Goal: Task Accomplishment & Management: Use online tool/utility

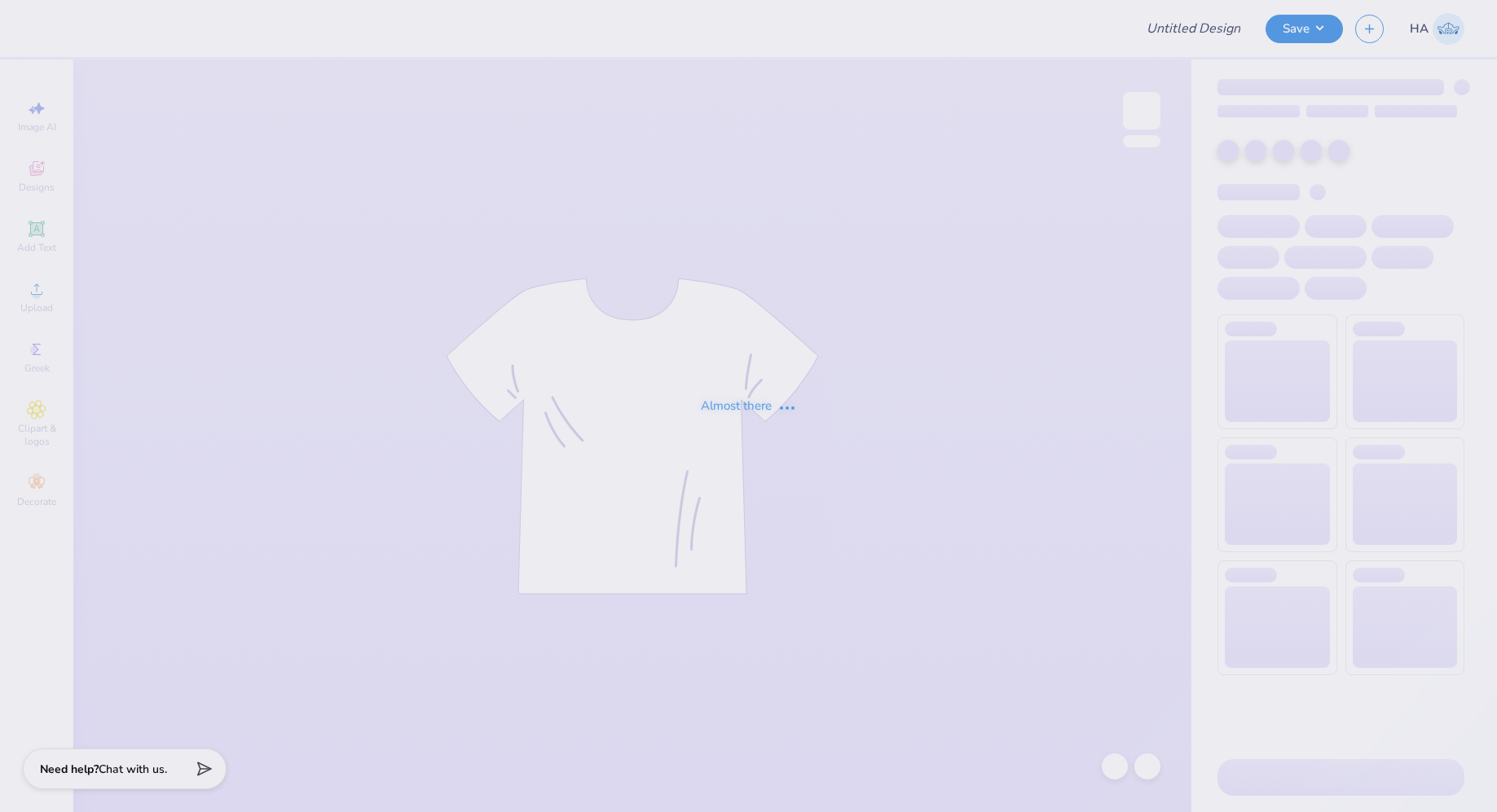
type input "Illi Volley Merch!"
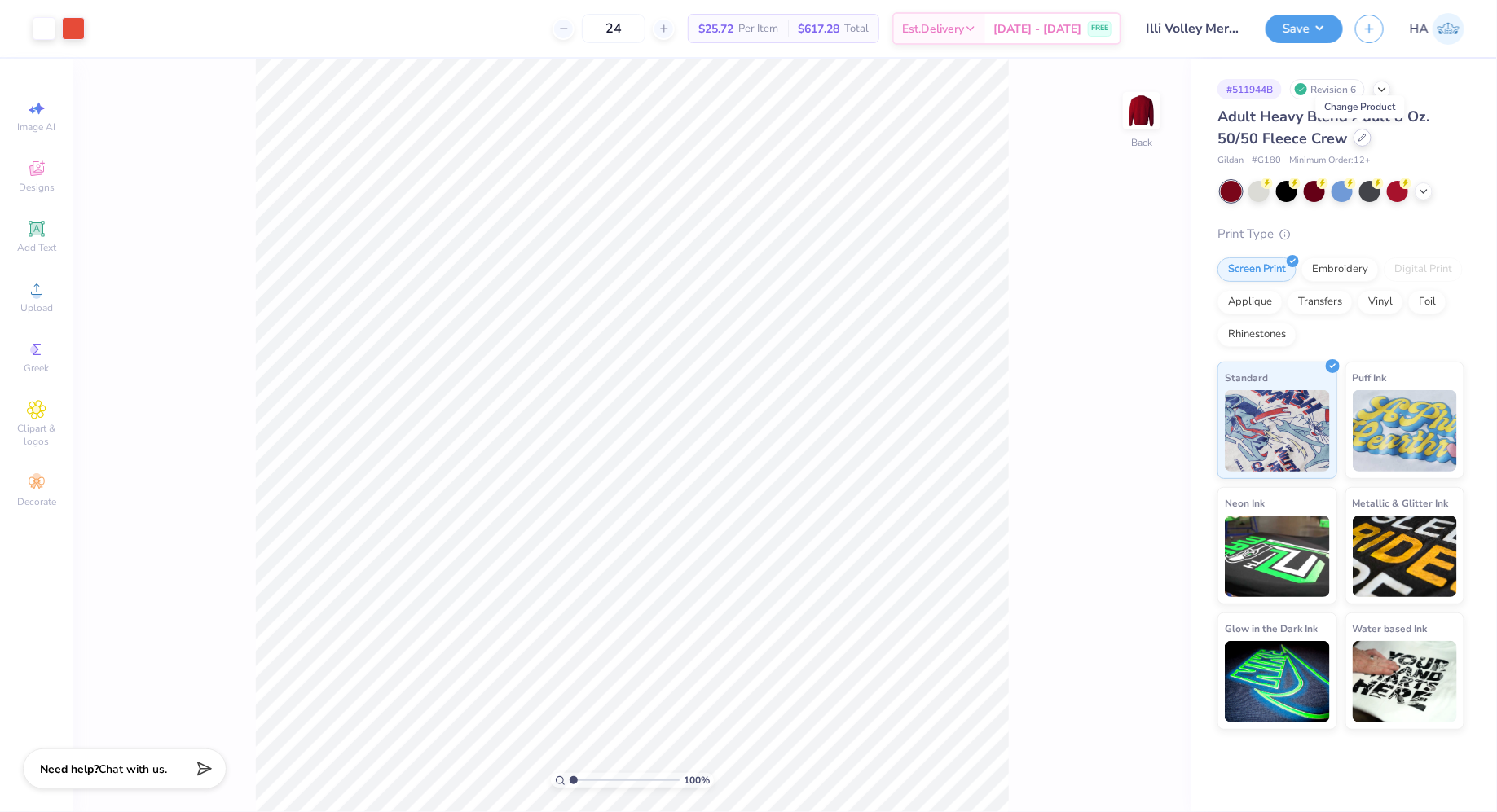
click at [1360, 140] on icon at bounding box center [1362, 137] width 8 height 8
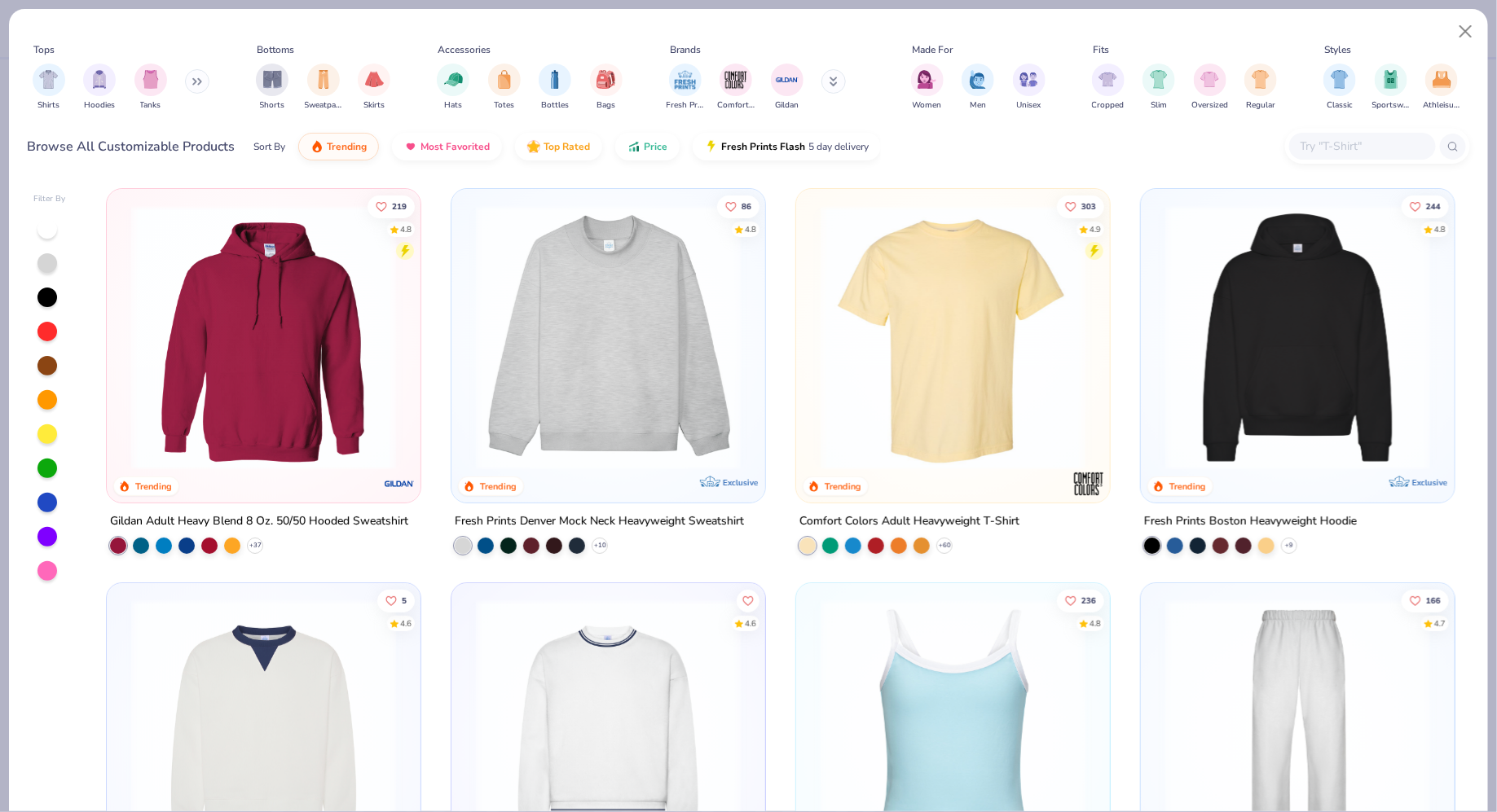
click at [1335, 133] on div at bounding box center [1363, 146] width 147 height 27
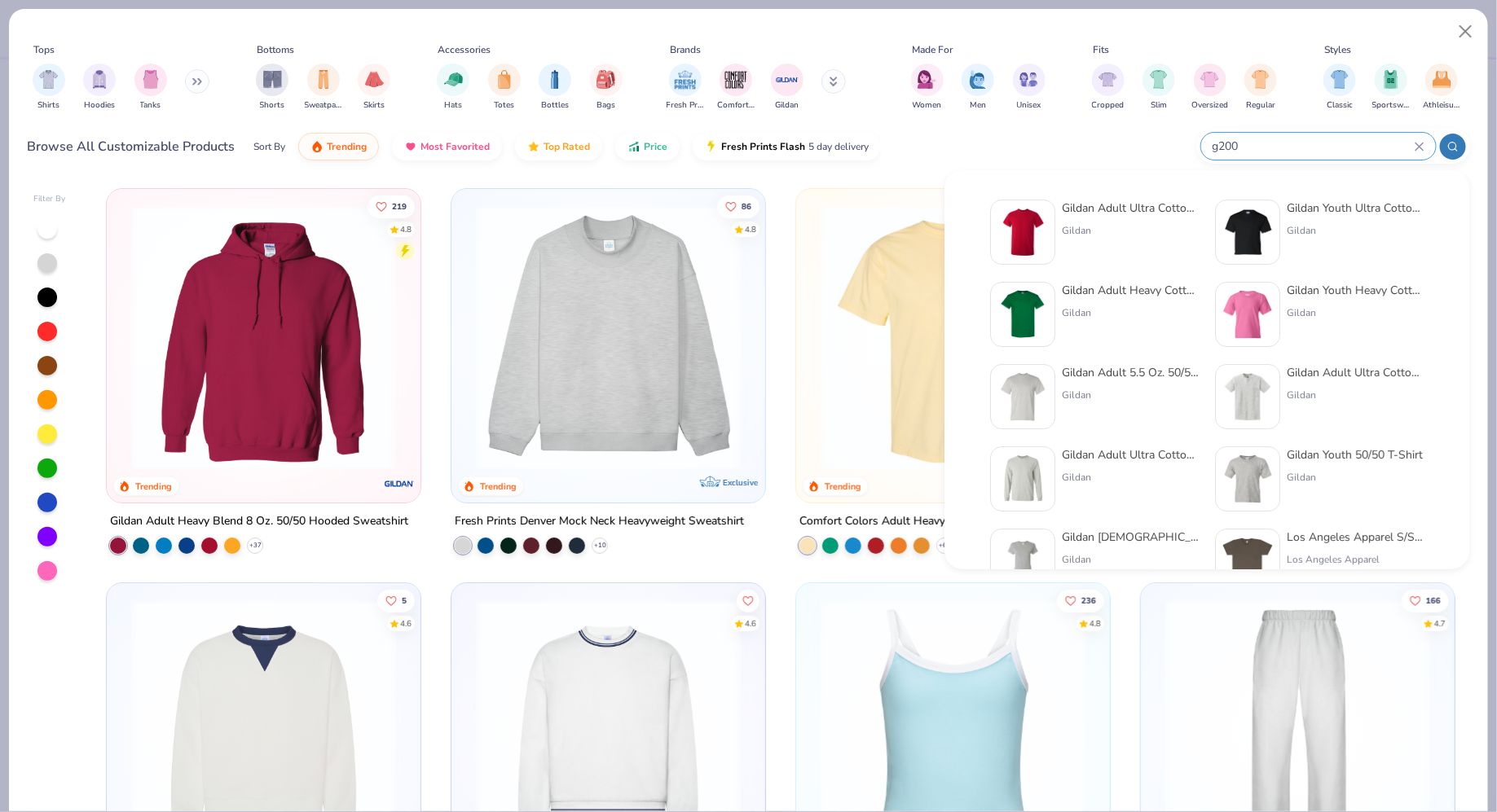
type input "g200"
click at [1135, 213] on div "Gildan Adult Ultra Cotton 6 Oz. T-Shirt" at bounding box center [1131, 208] width 137 height 17
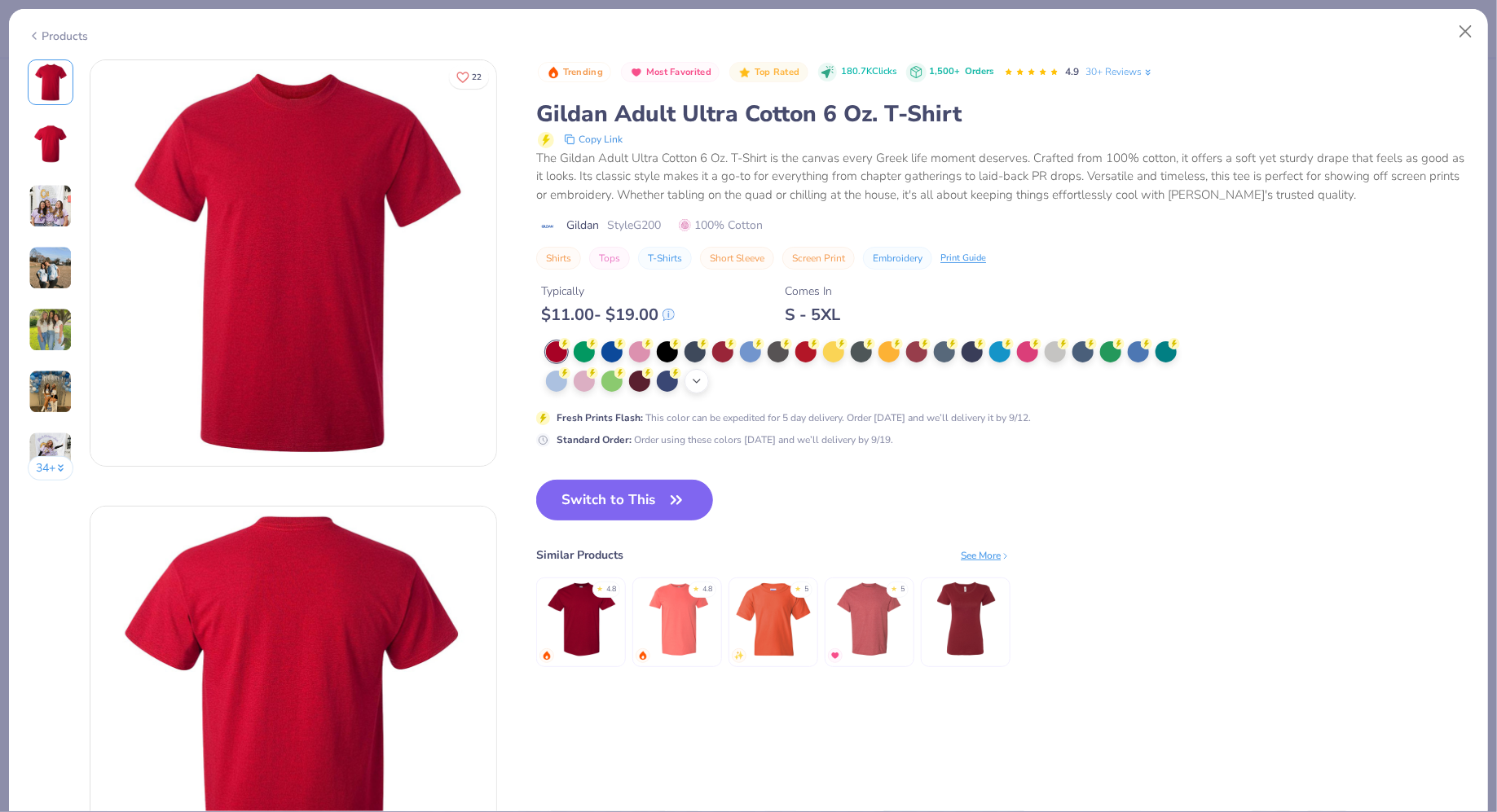
click at [691, 376] on icon at bounding box center [697, 381] width 13 height 13
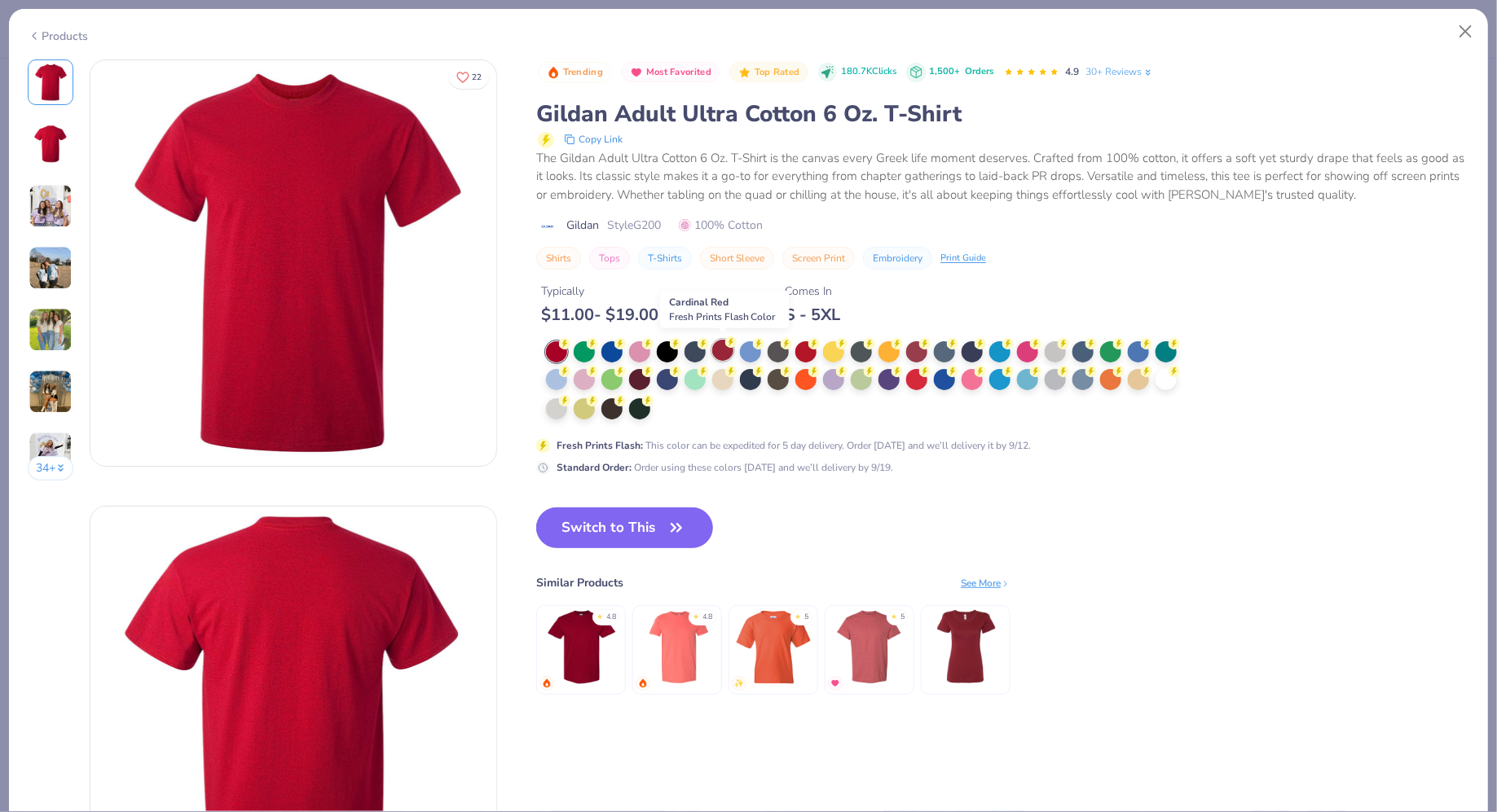
click at [729, 350] on div at bounding box center [723, 350] width 22 height 22
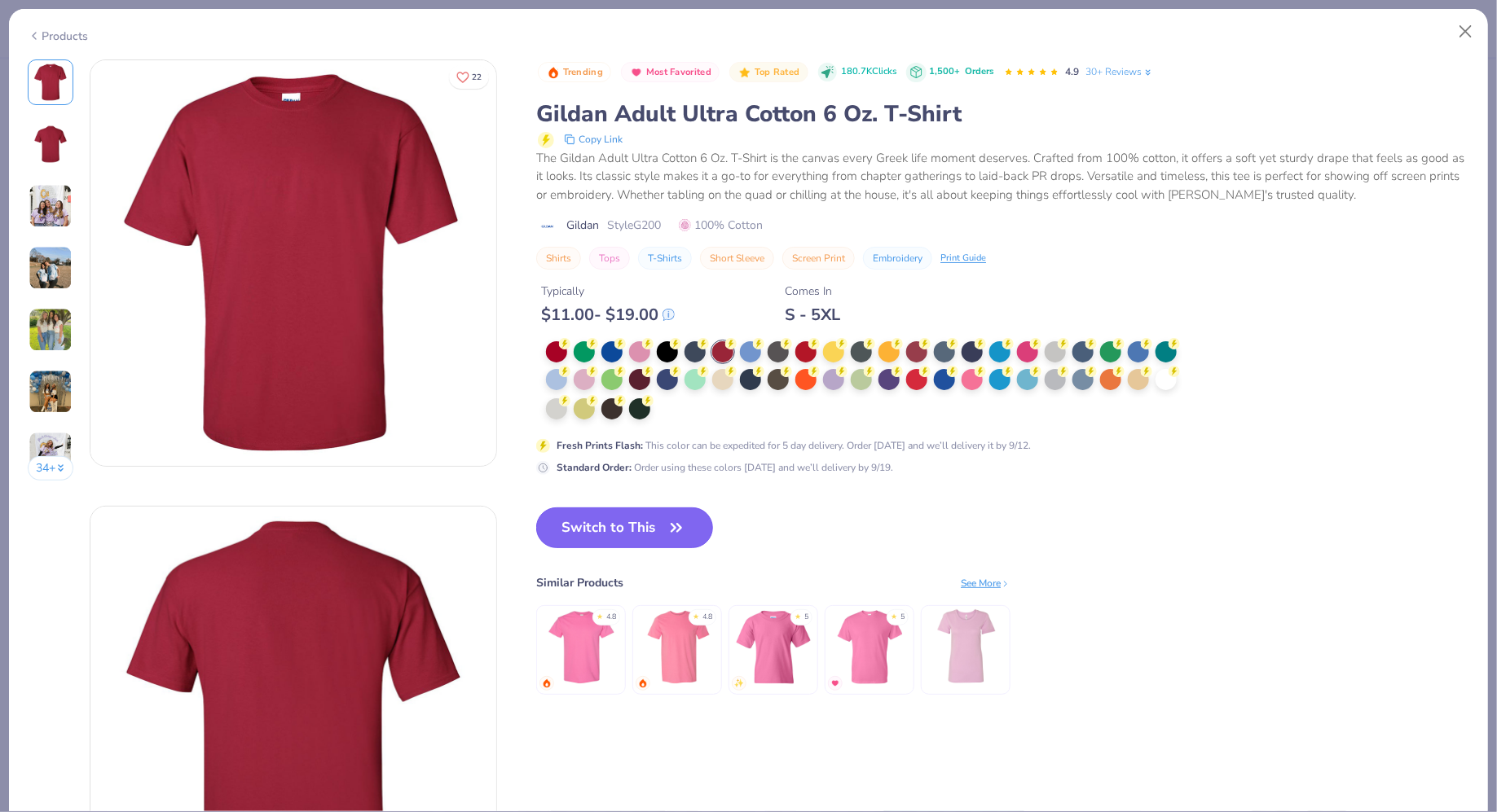
click at [623, 527] on button "Switch to This" at bounding box center [625, 528] width 177 height 41
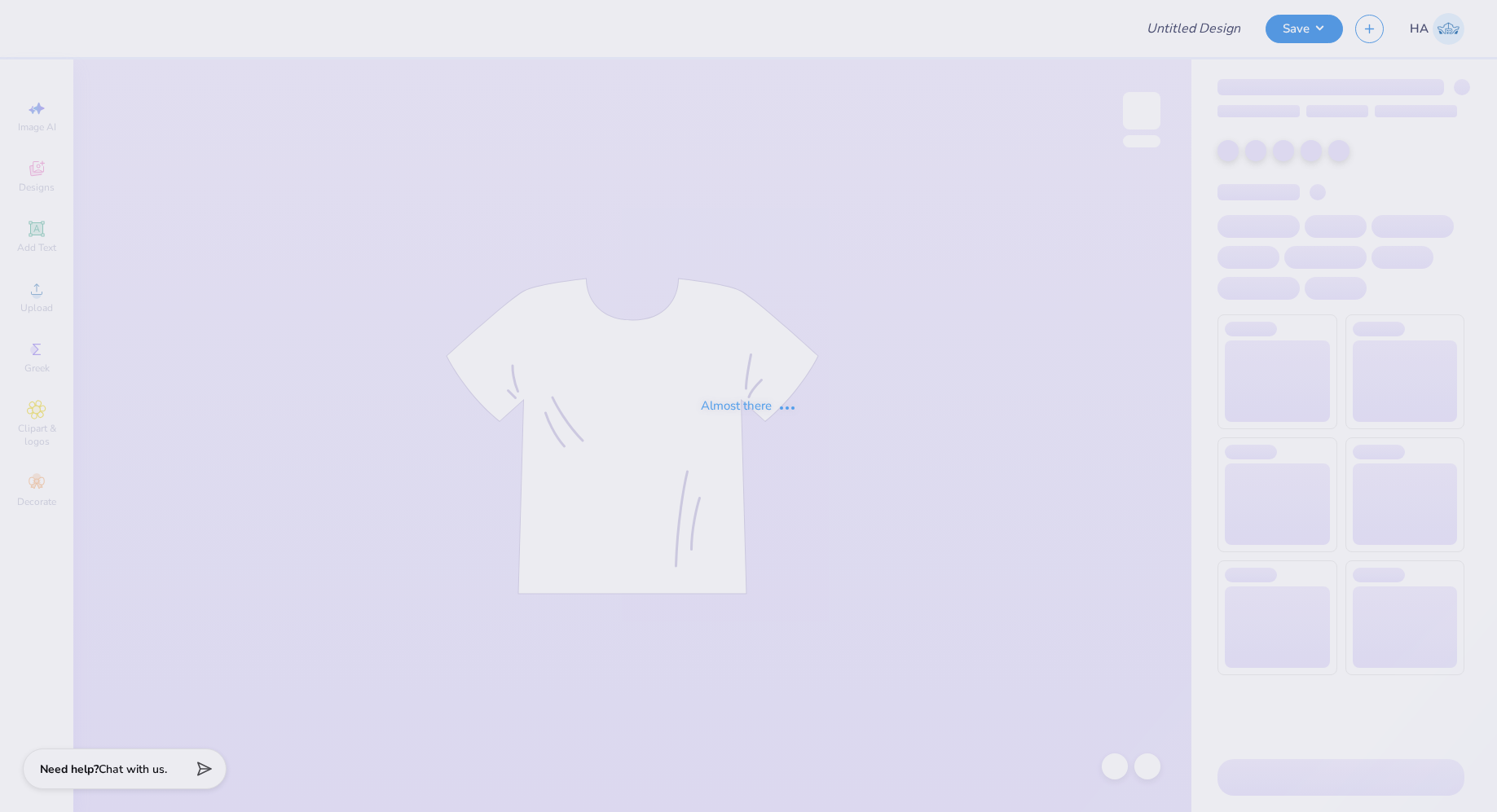
type input "Illi Volley Merch!"
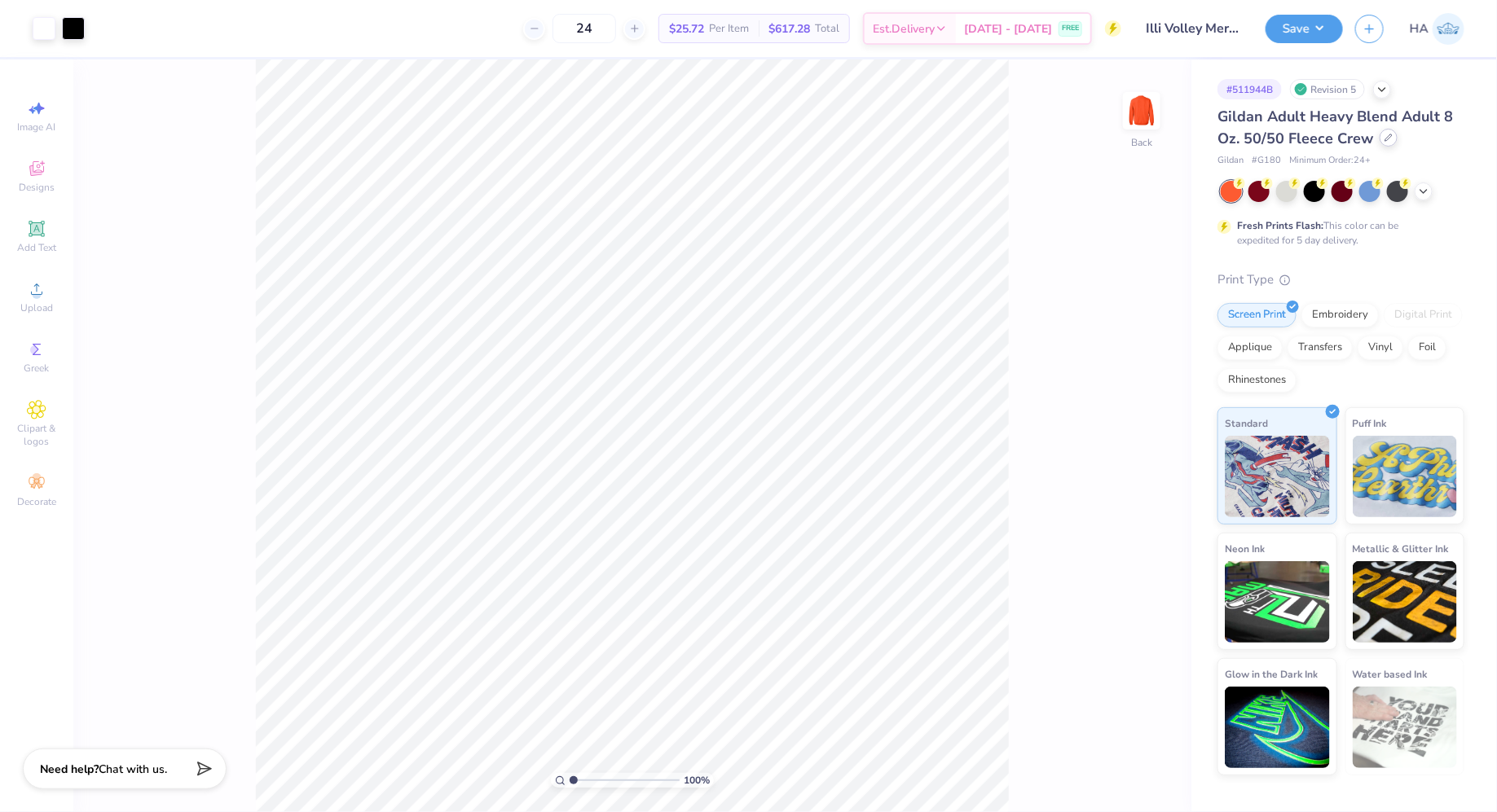
click at [1386, 143] on div at bounding box center [1389, 137] width 18 height 18
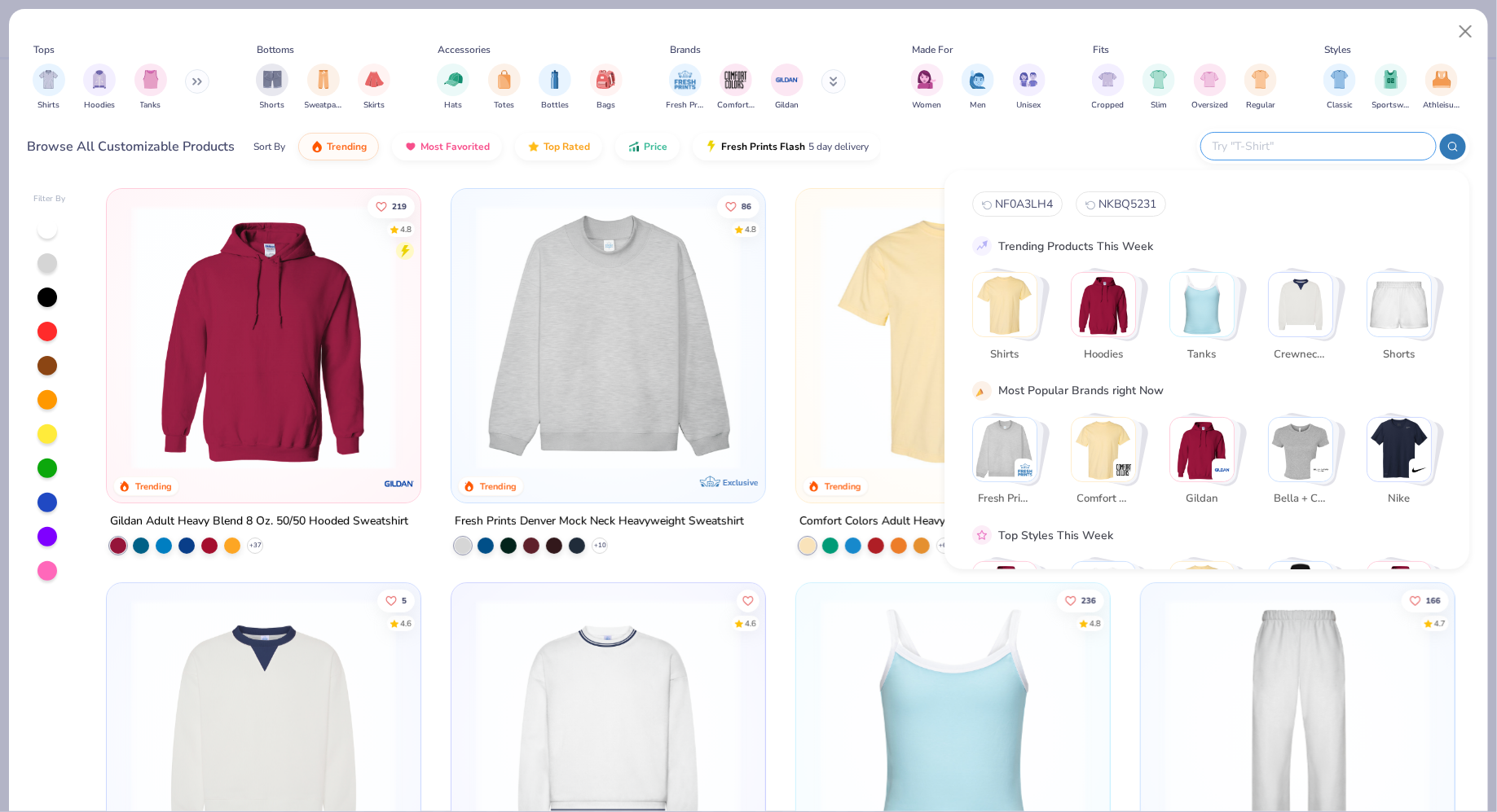
click at [1405, 149] on input "text" at bounding box center [1317, 146] width 213 height 19
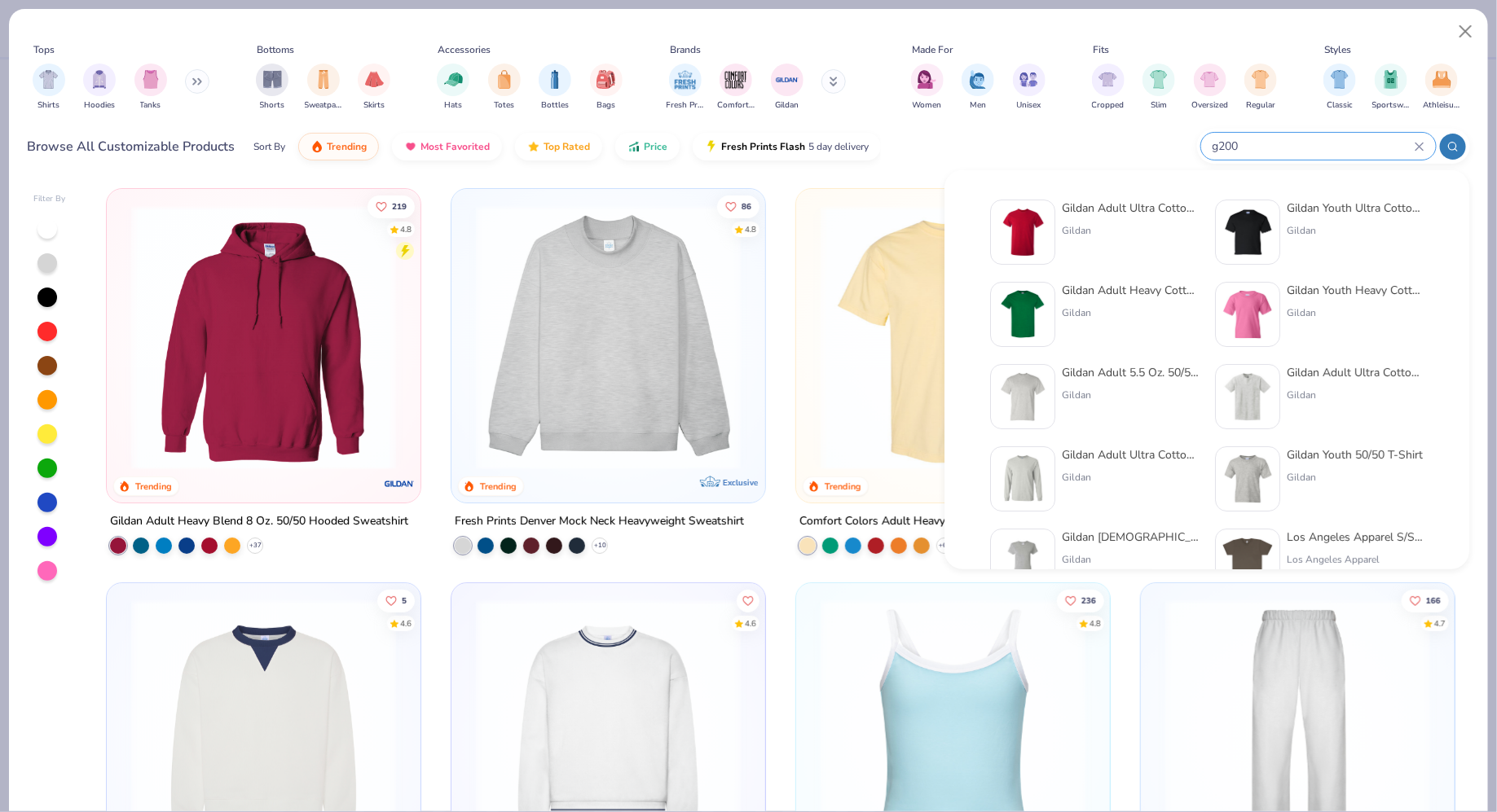
type input "g200"
click at [1149, 215] on div "Gildan Adult Ultra Cotton 6 Oz. T-Shirt" at bounding box center [1131, 208] width 137 height 17
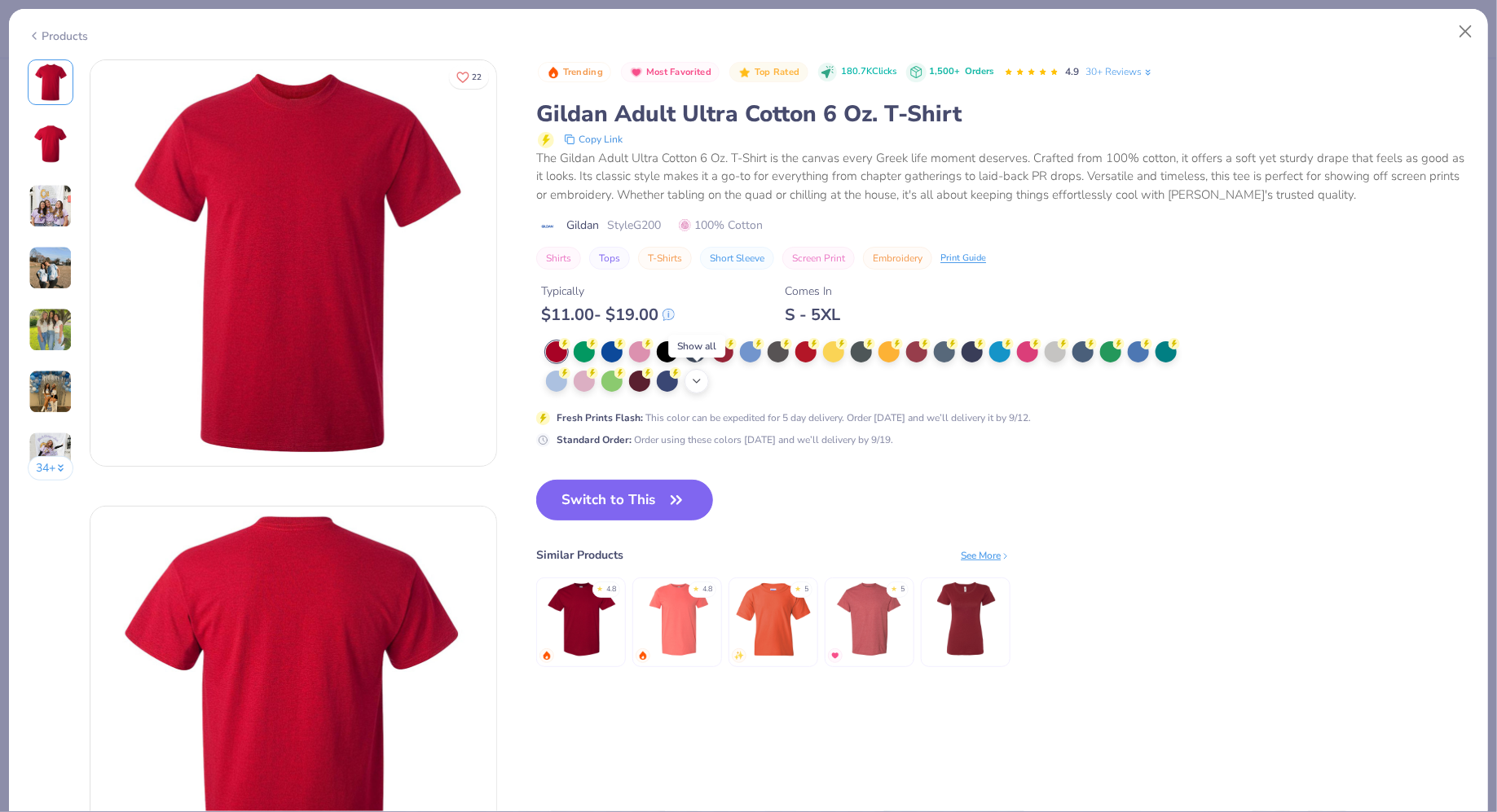
click at [702, 379] on icon at bounding box center [697, 381] width 13 height 13
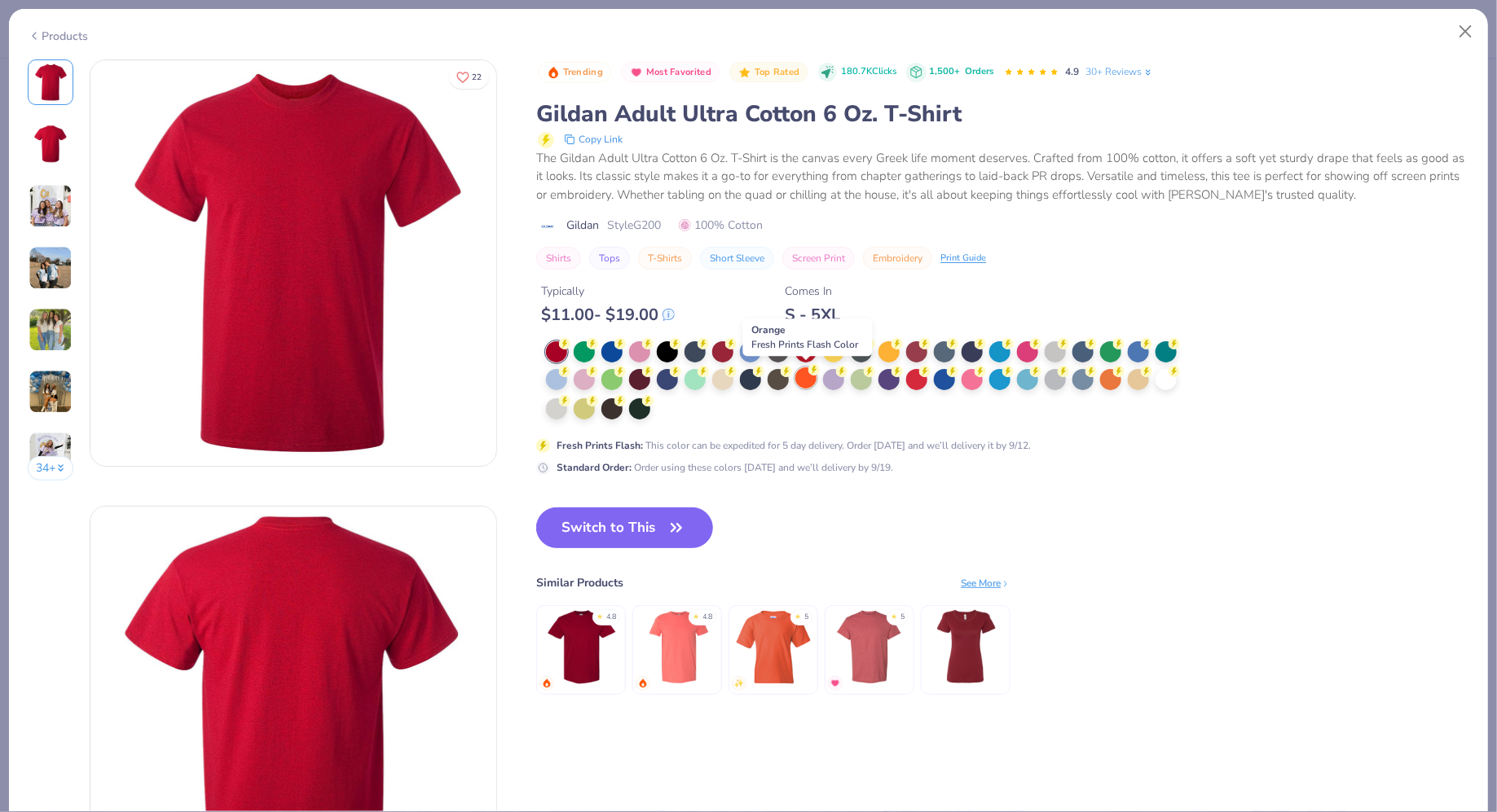
click at [805, 378] on div at bounding box center [806, 377] width 22 height 22
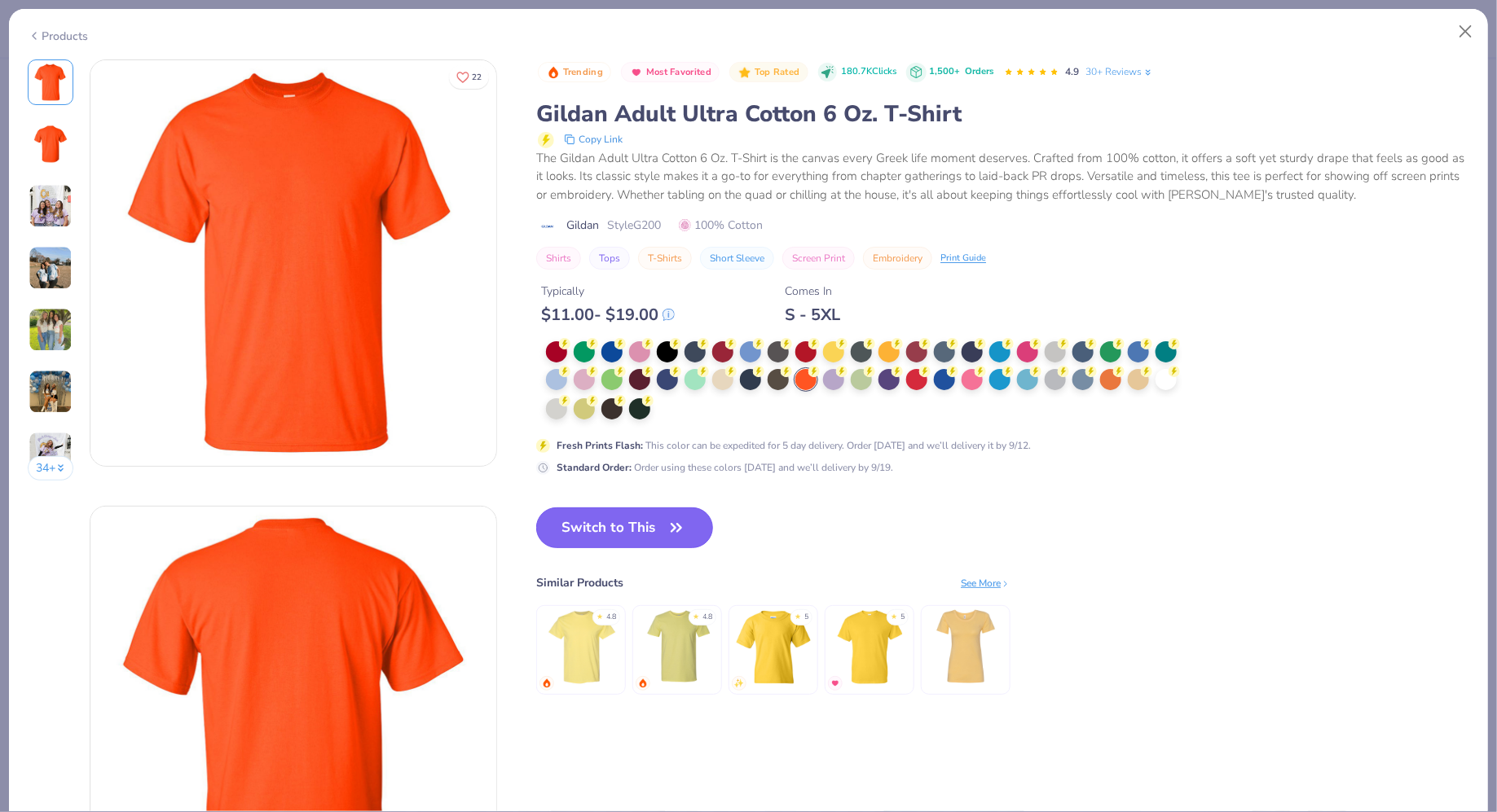
click at [600, 509] on button "Switch to This" at bounding box center [625, 528] width 177 height 41
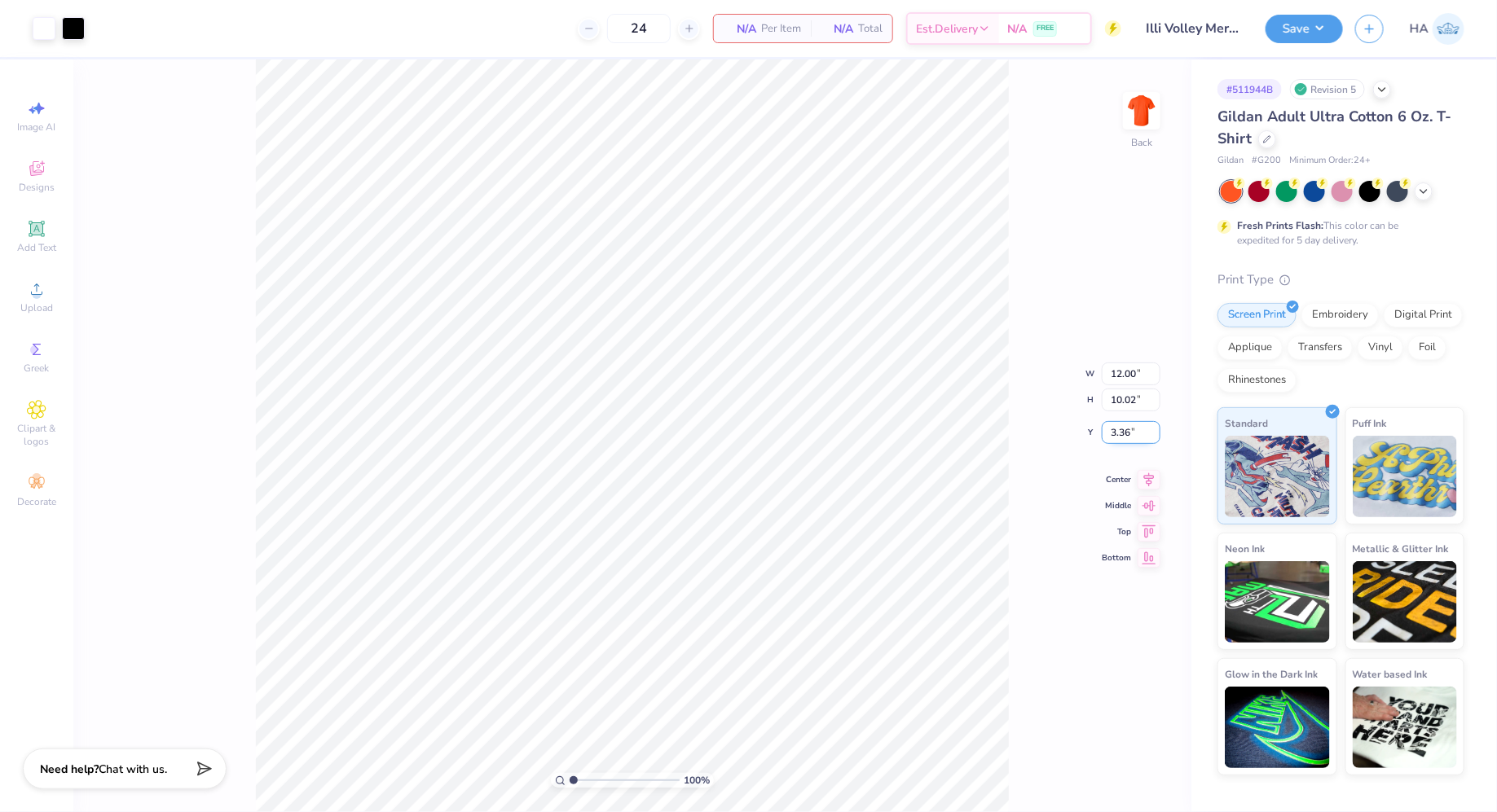
click at [1124, 433] on input "3.36" at bounding box center [1131, 433] width 59 height 22
type input "3.00"
click at [1146, 459] on icon at bounding box center [1150, 464] width 10 height 14
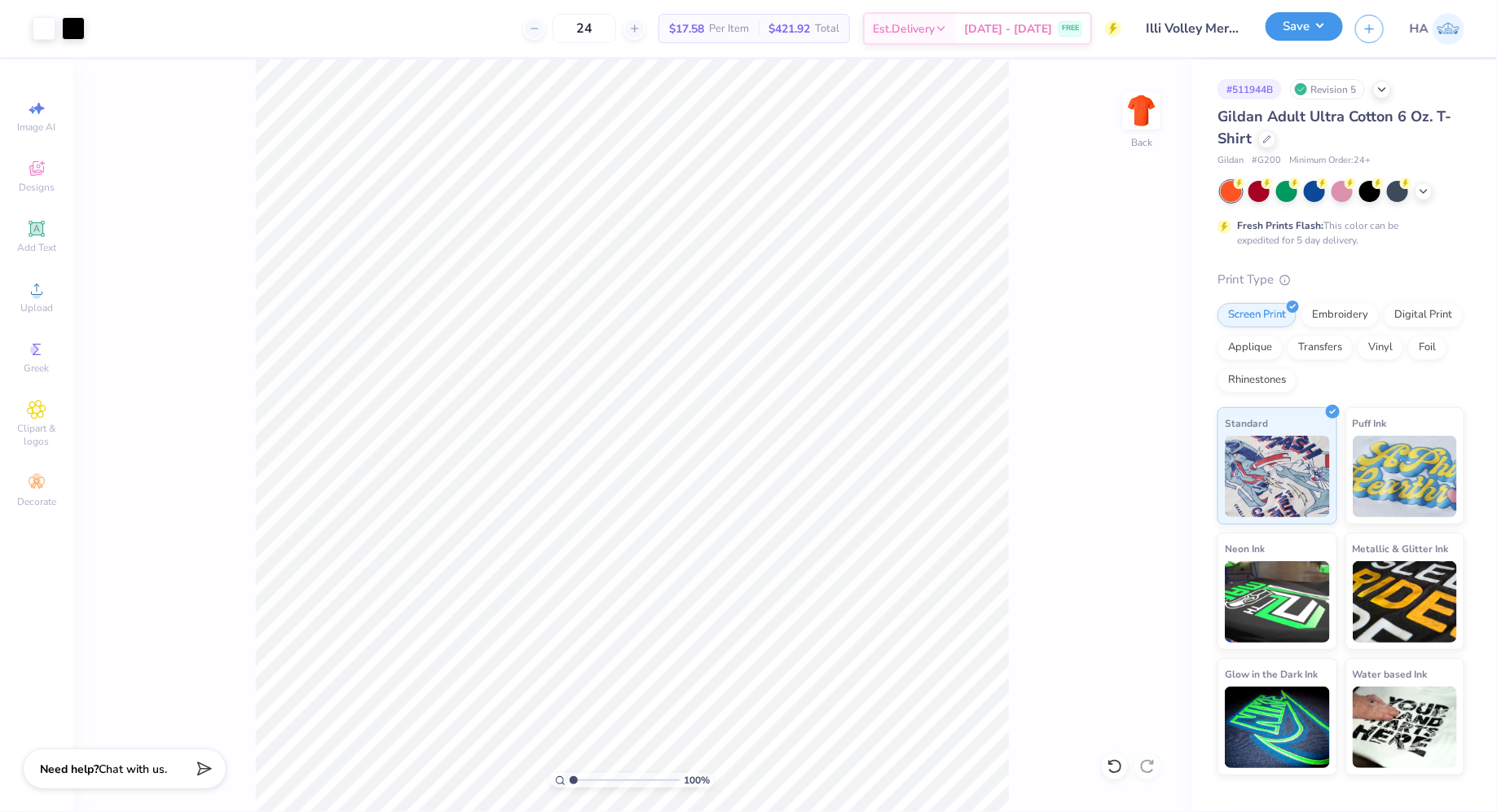
click at [1292, 35] on button "Save" at bounding box center [1305, 26] width 78 height 29
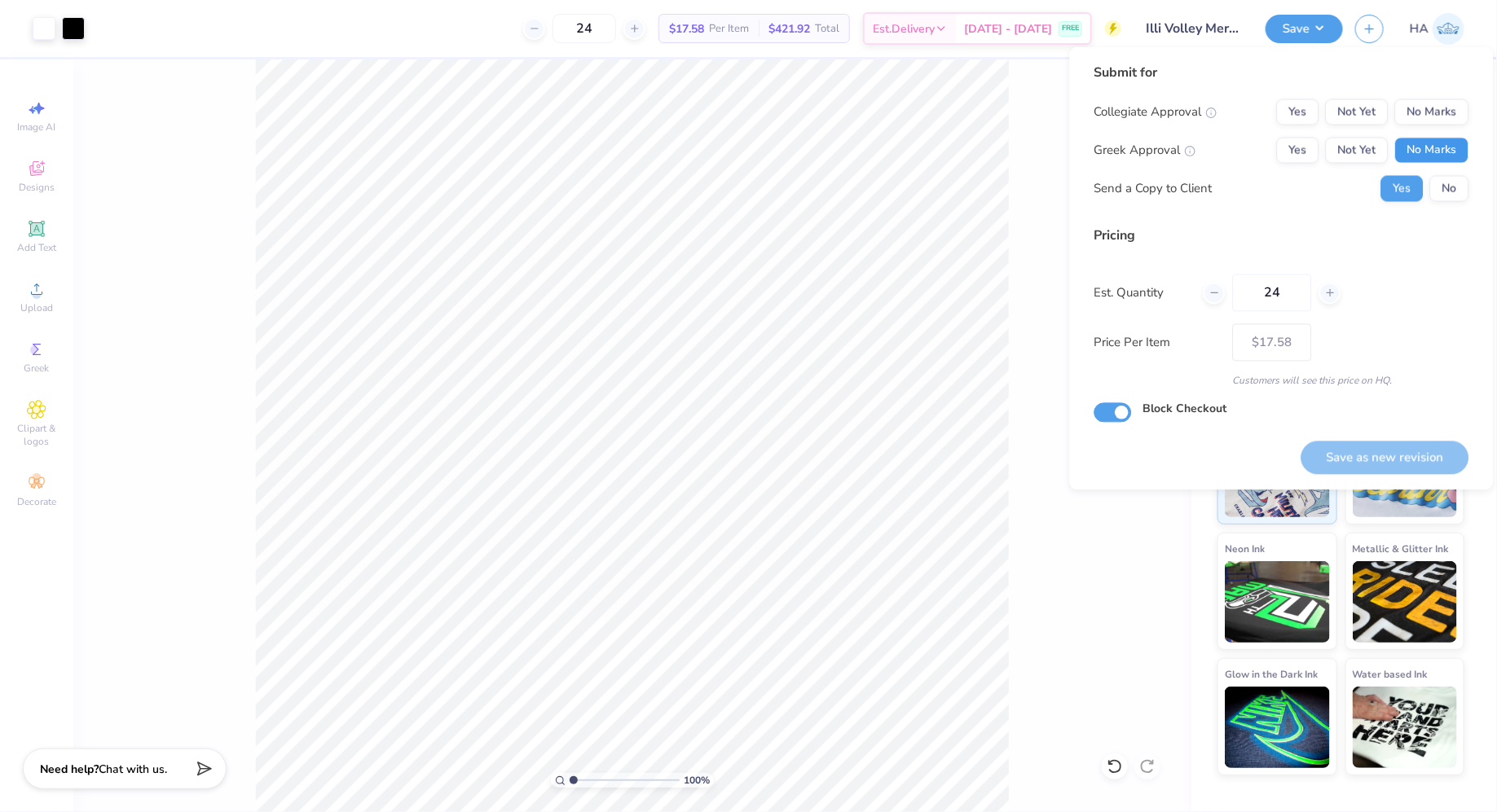
click at [1432, 149] on button "No Marks" at bounding box center [1432, 150] width 74 height 26
click at [1443, 117] on button "No Marks" at bounding box center [1432, 112] width 74 height 26
click at [1347, 446] on button "Save as new revision" at bounding box center [1386, 457] width 168 height 34
type input "$17.58"
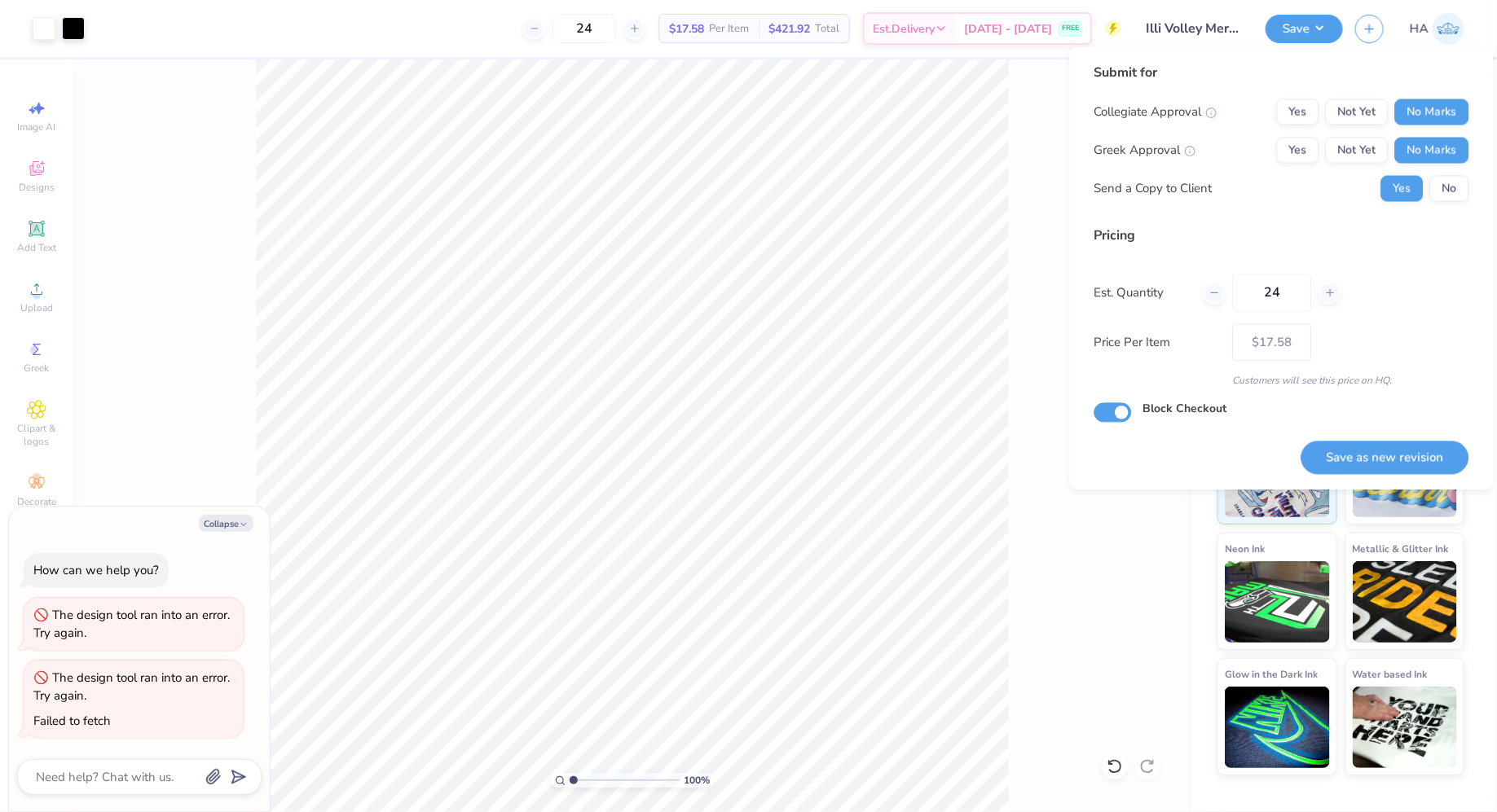
type textarea "x"
click at [1363, 457] on button "Save as new revision" at bounding box center [1386, 457] width 168 height 34
type input "$17.58"
type textarea "x"
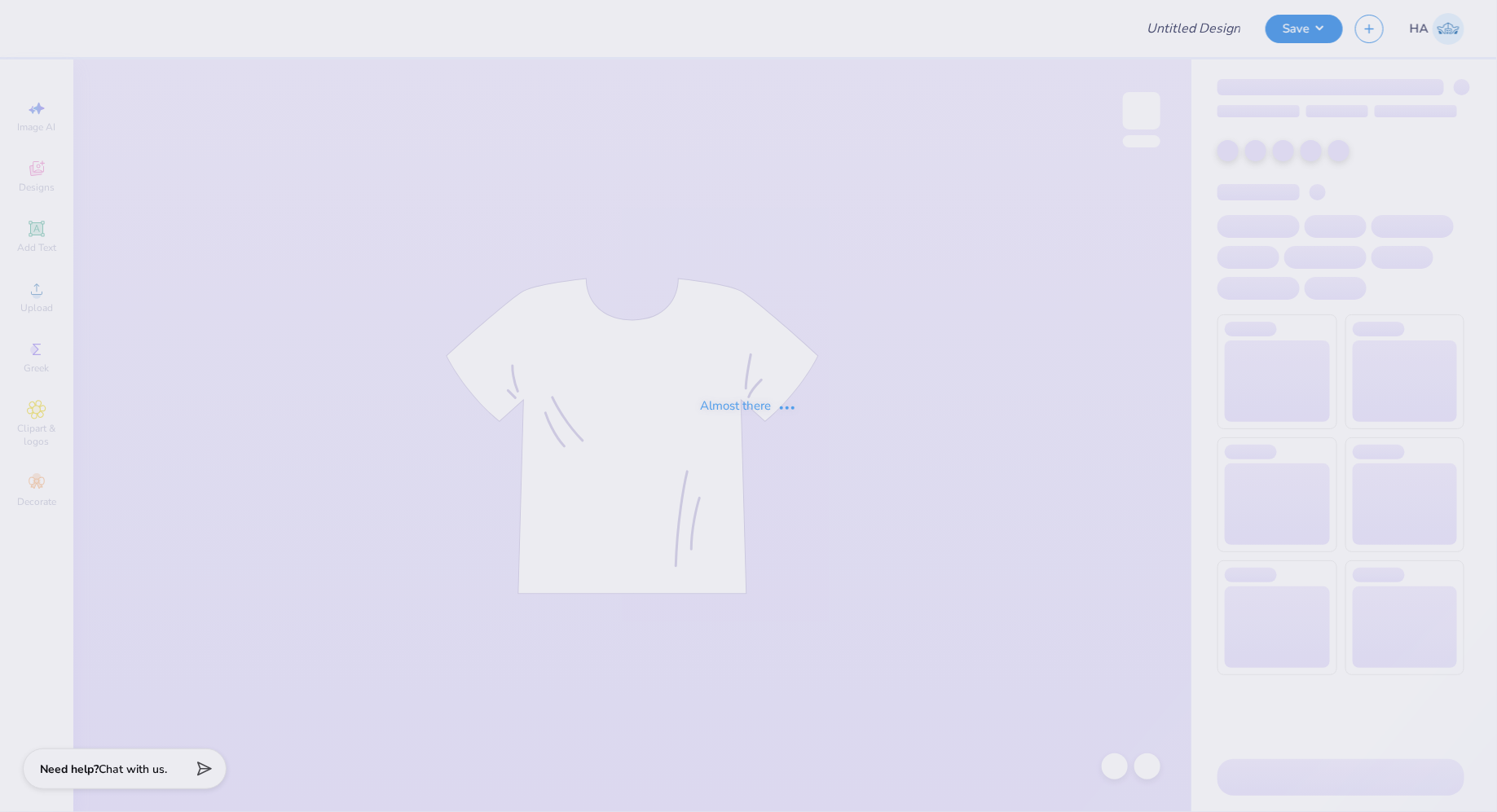
type input "Illi Volley Merch!"
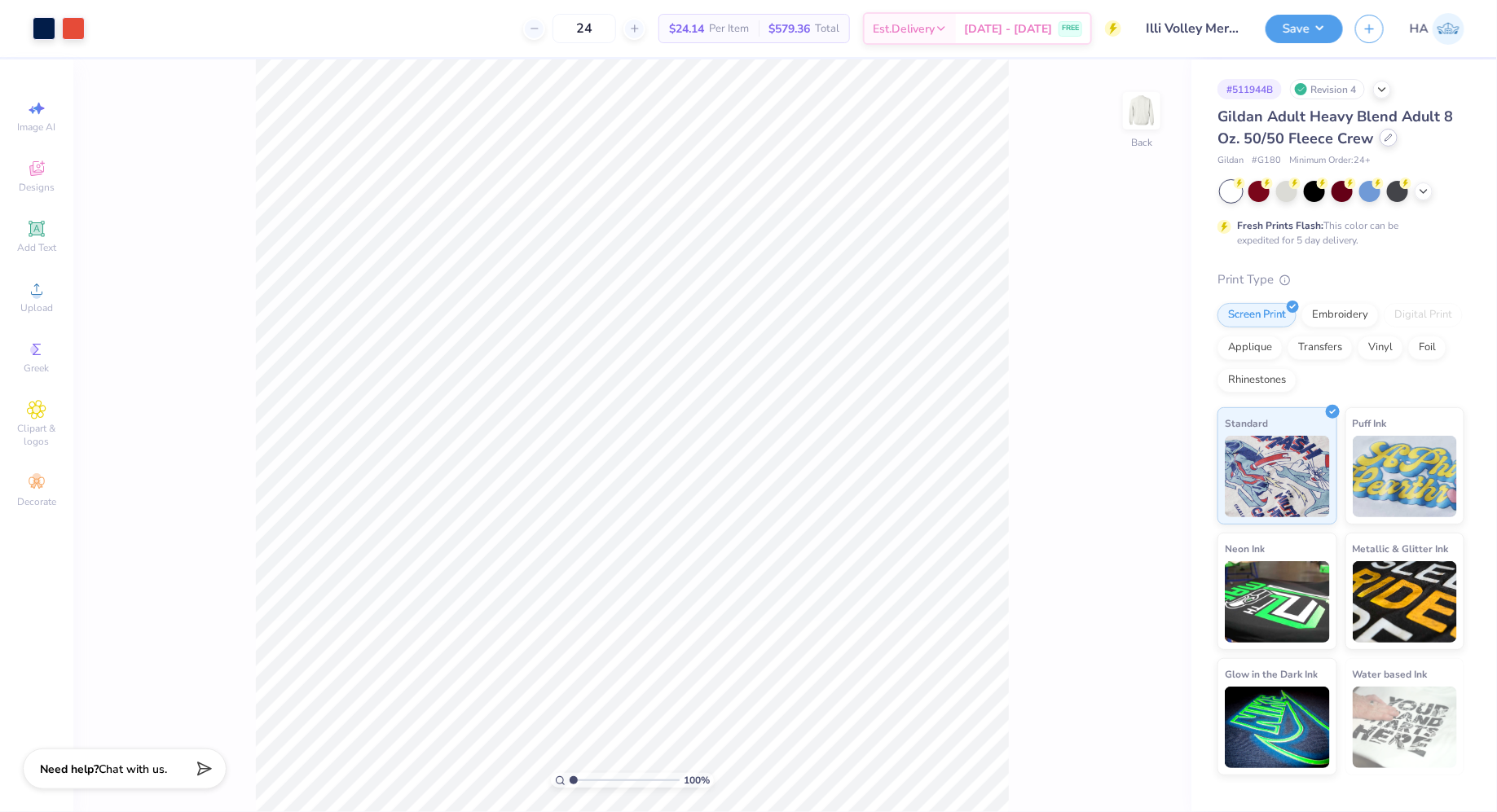
click at [1388, 138] on icon at bounding box center [1388, 137] width 8 height 8
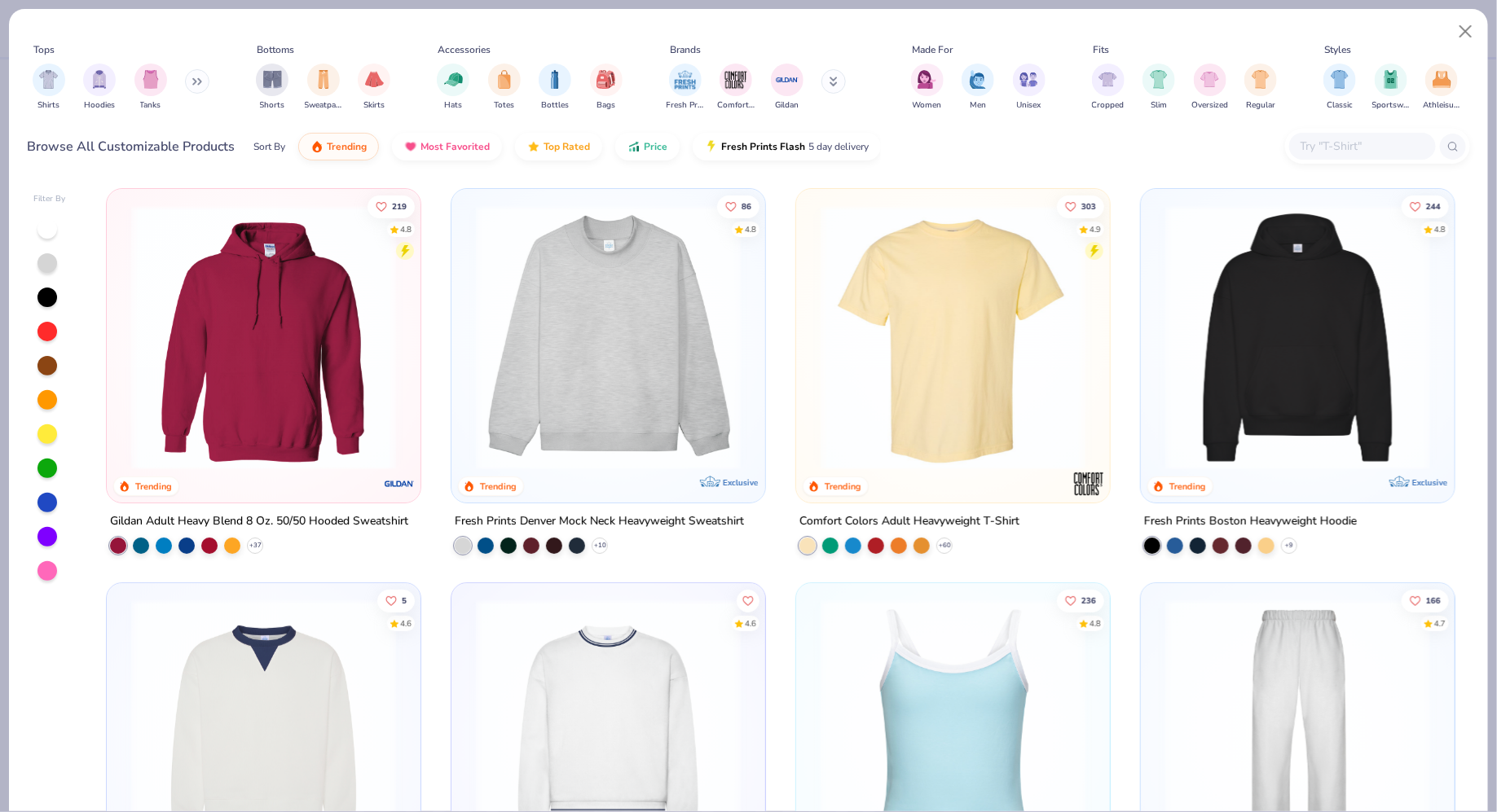
click at [1338, 148] on input "text" at bounding box center [1361, 146] width 125 height 19
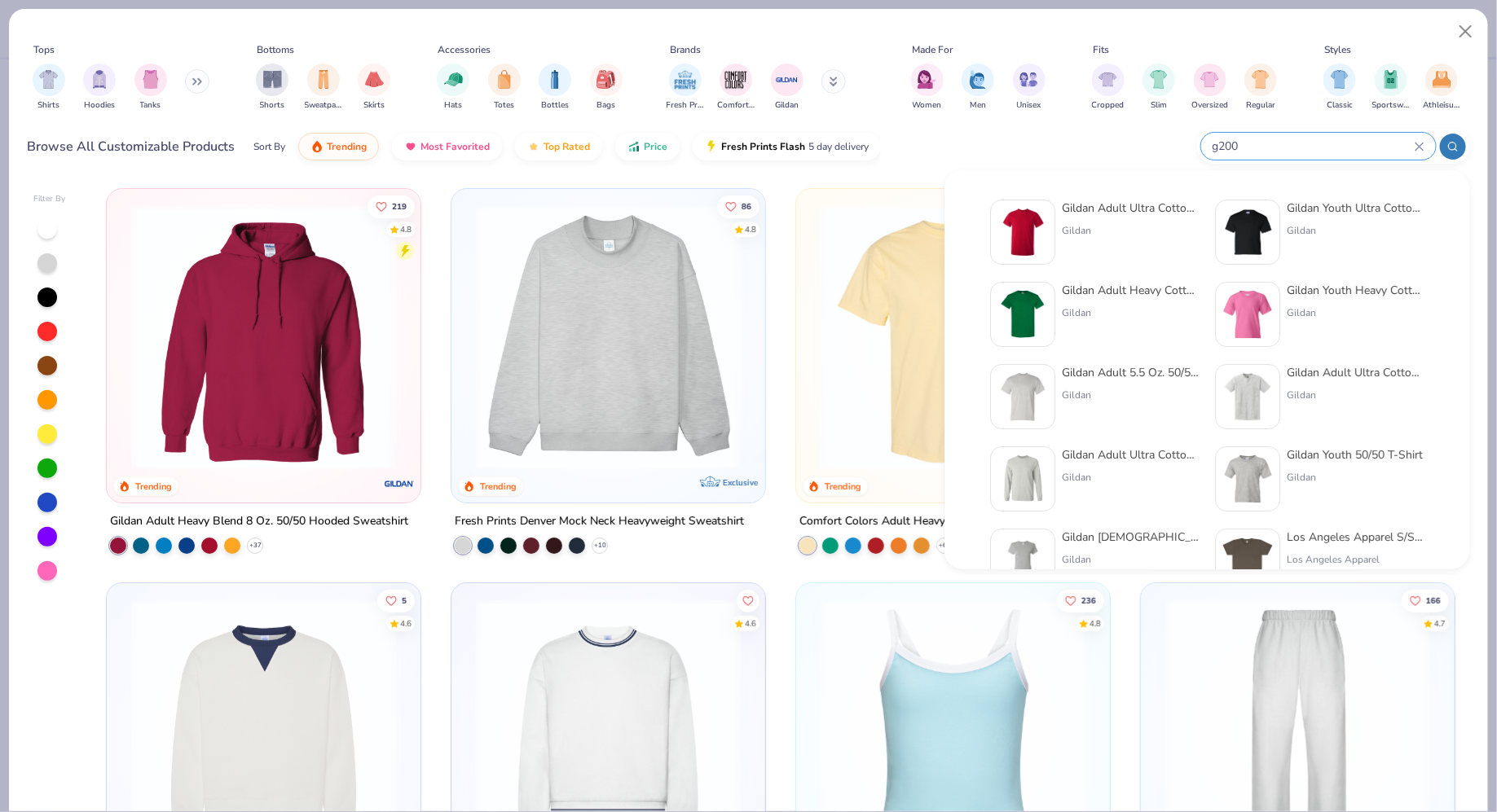
type input "g200"
click at [1099, 215] on div "Gildan Adult Ultra Cotton 6 Oz. T-Shirt" at bounding box center [1131, 208] width 137 height 17
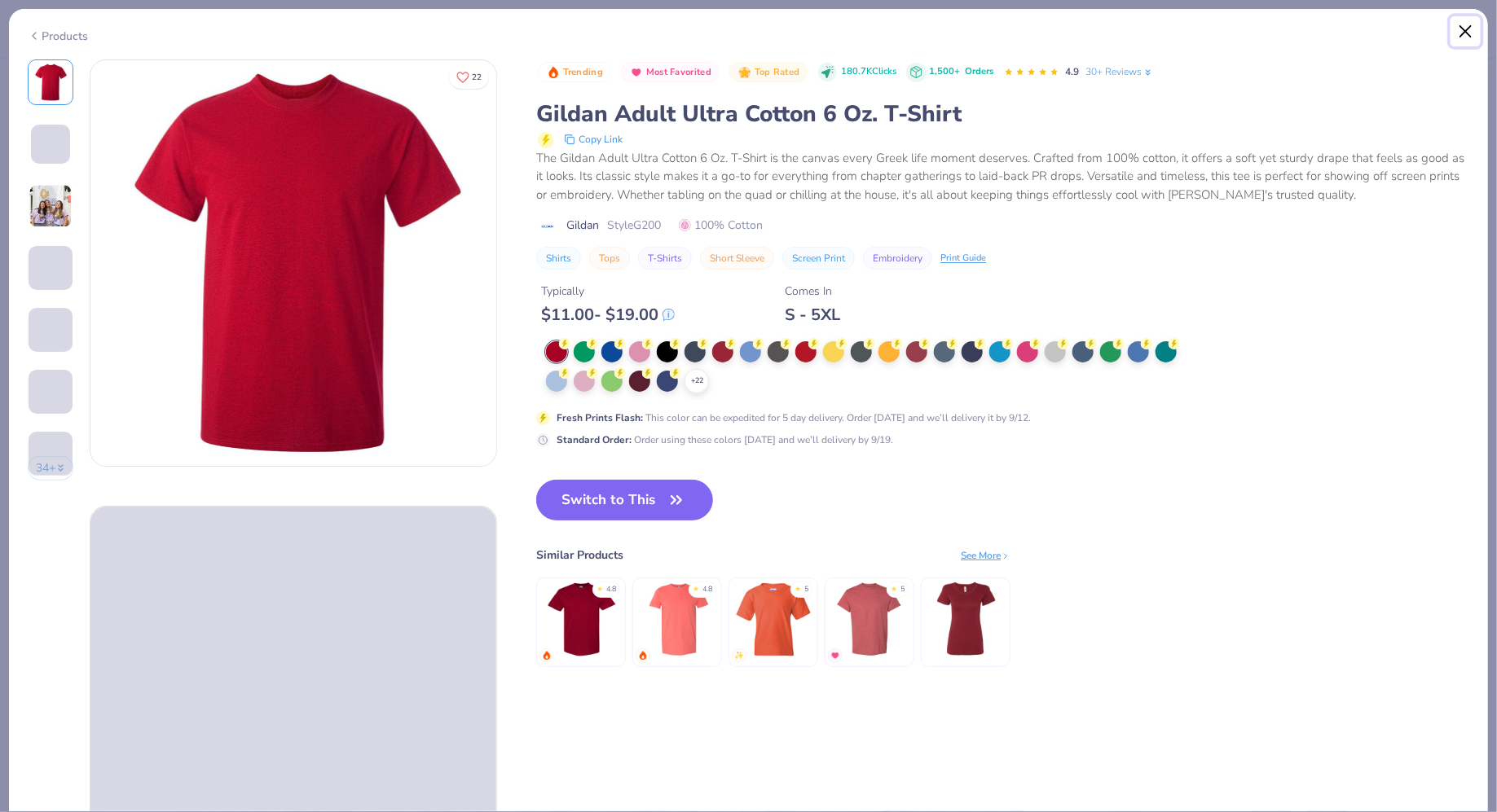
click at [1463, 29] on button "Close" at bounding box center [1467, 32] width 31 height 31
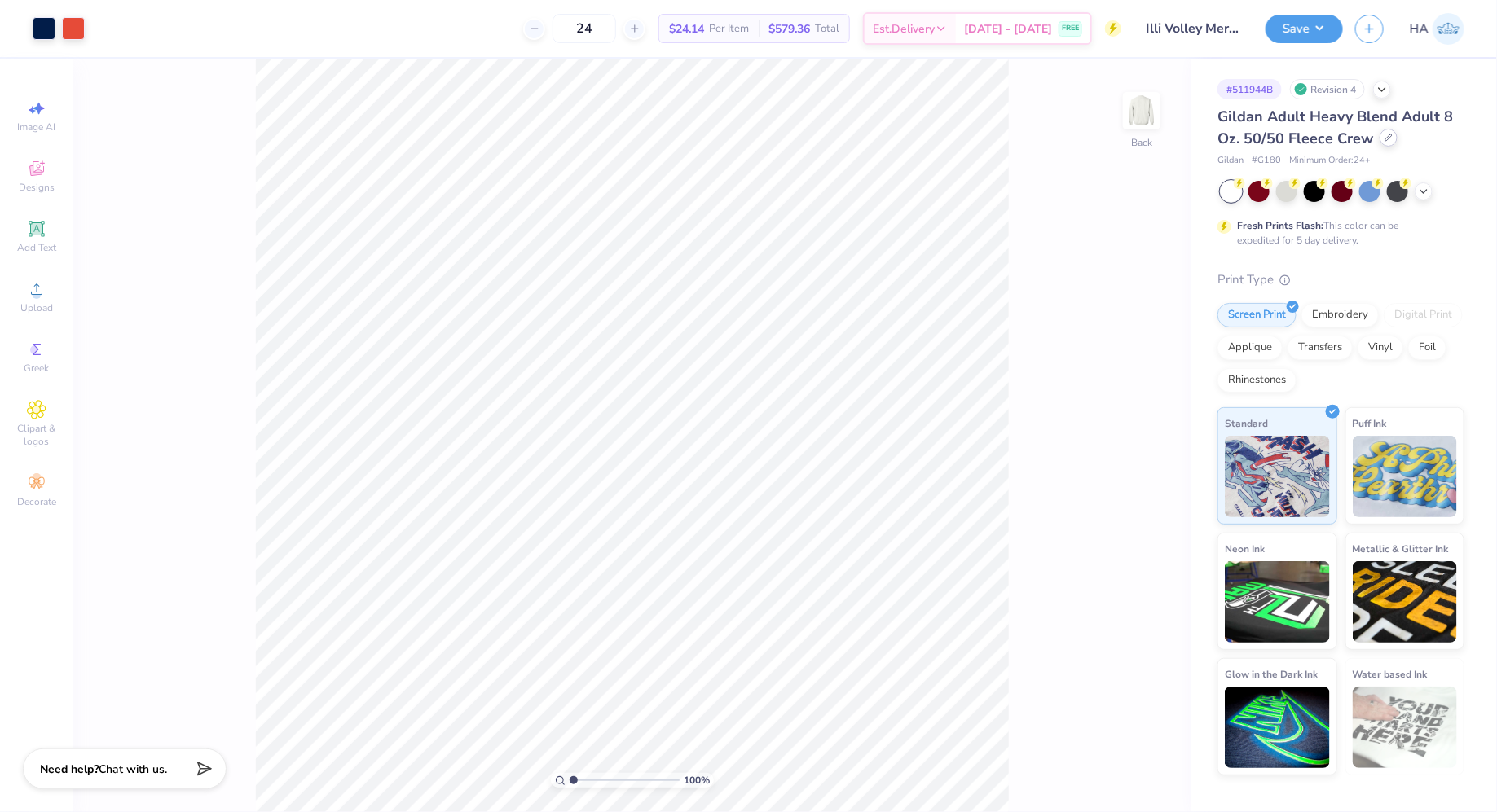
click at [1390, 143] on div at bounding box center [1389, 137] width 18 height 18
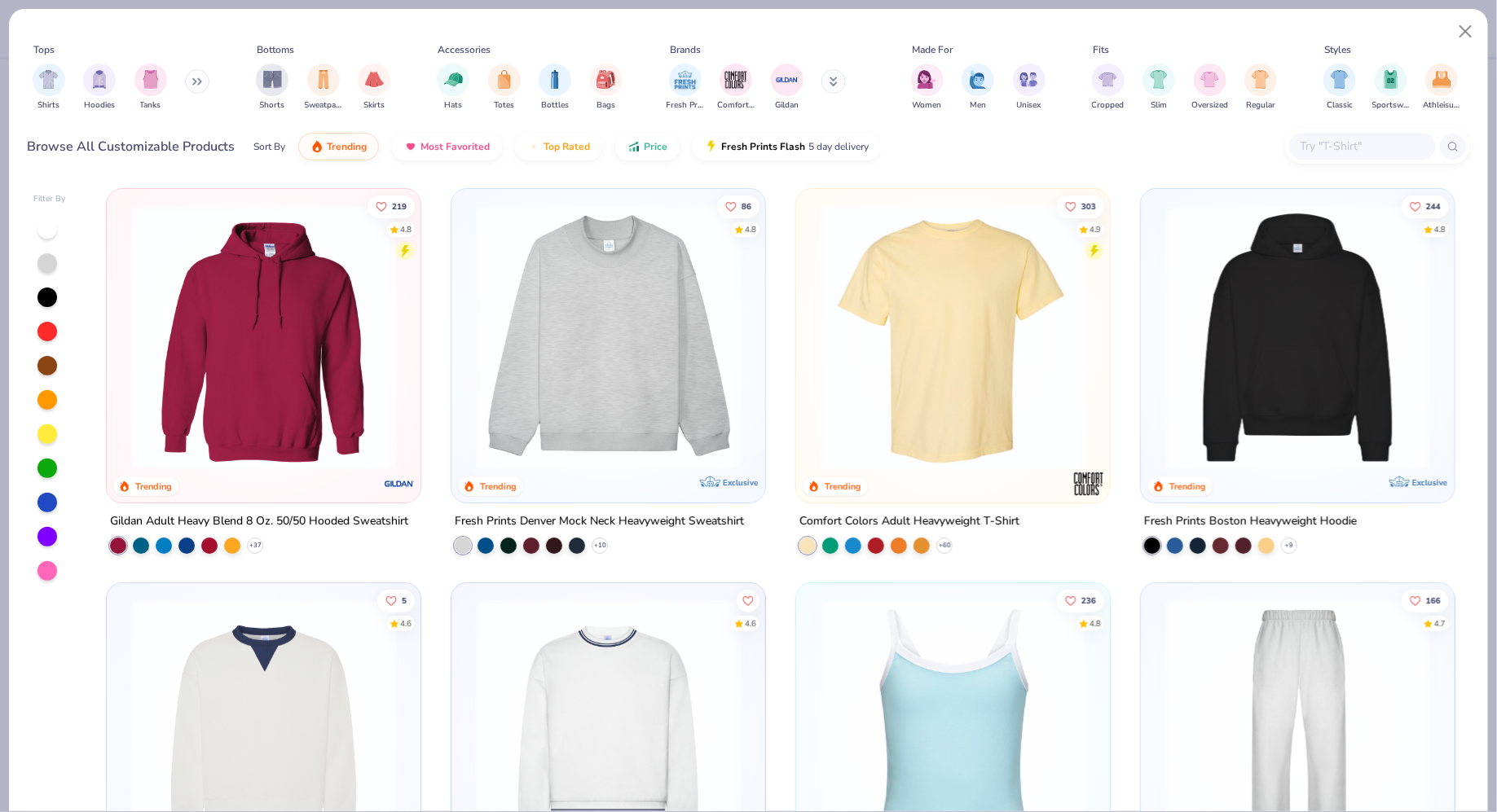
click at [1327, 139] on input "text" at bounding box center [1361, 146] width 125 height 19
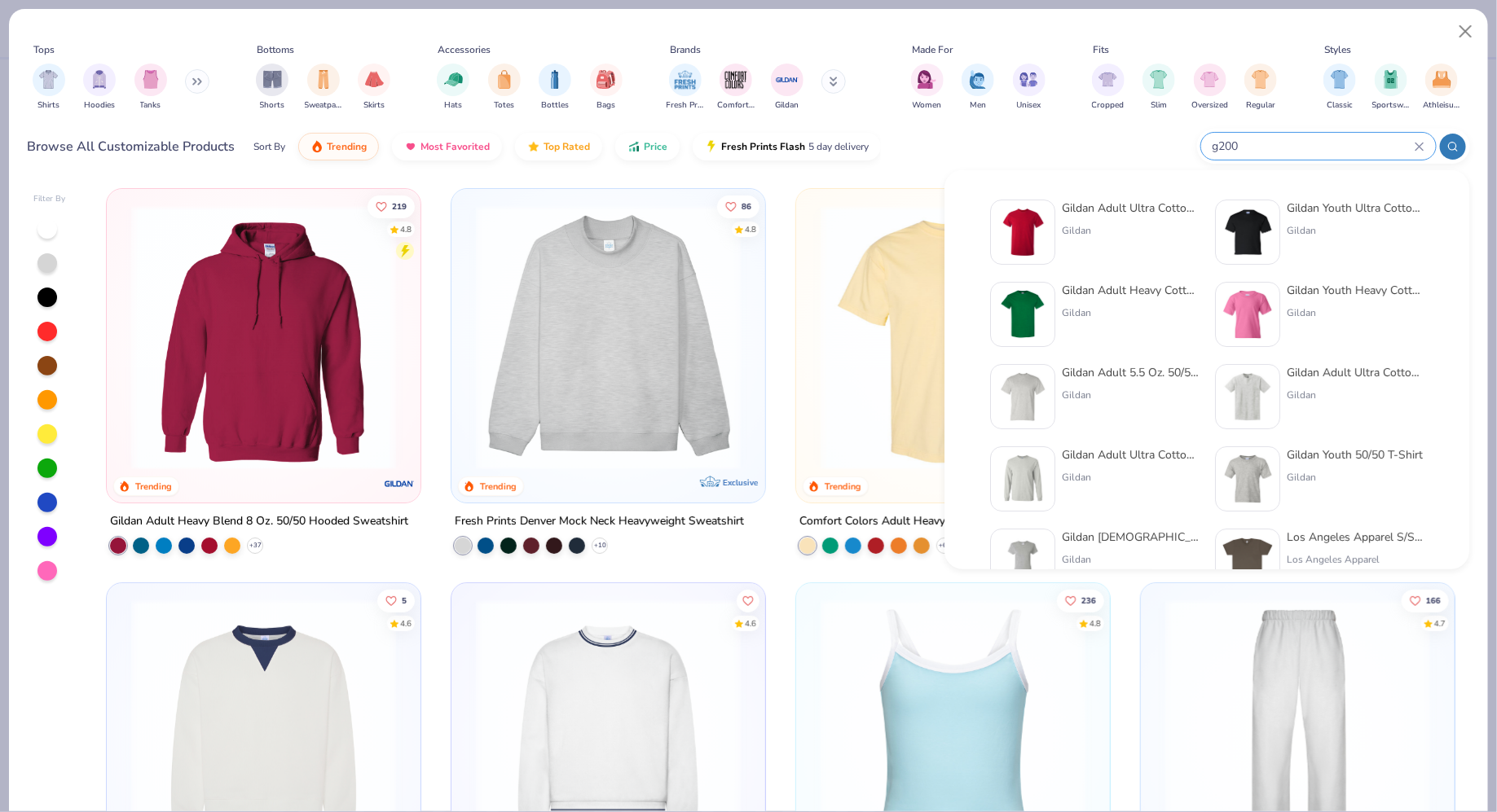
type input "g200"
click at [1104, 213] on div "Gildan Adult Ultra Cotton 6 Oz. T-Shirt" at bounding box center [1131, 208] width 137 height 17
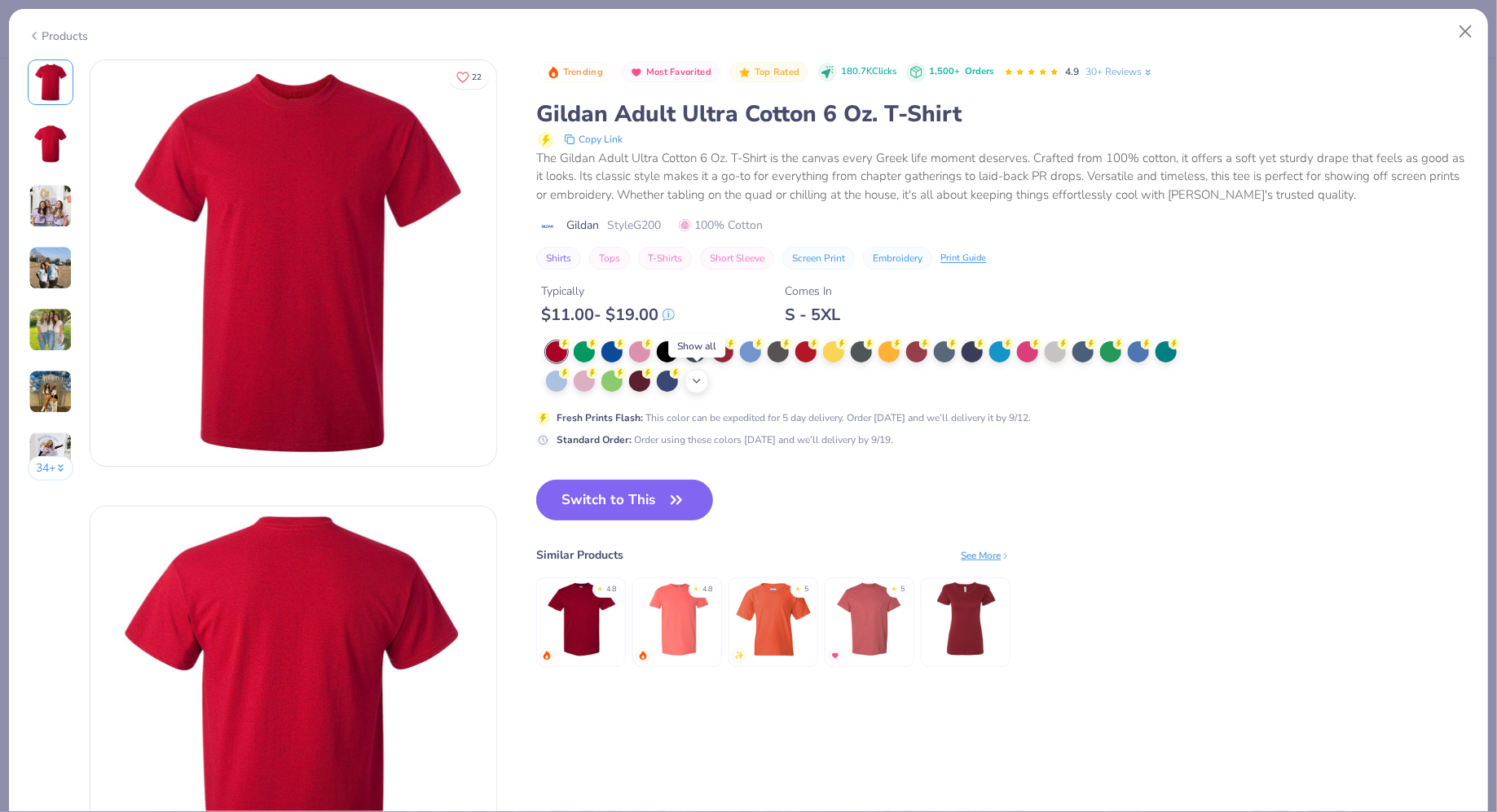
click at [698, 381] on icon at bounding box center [697, 381] width 13 height 13
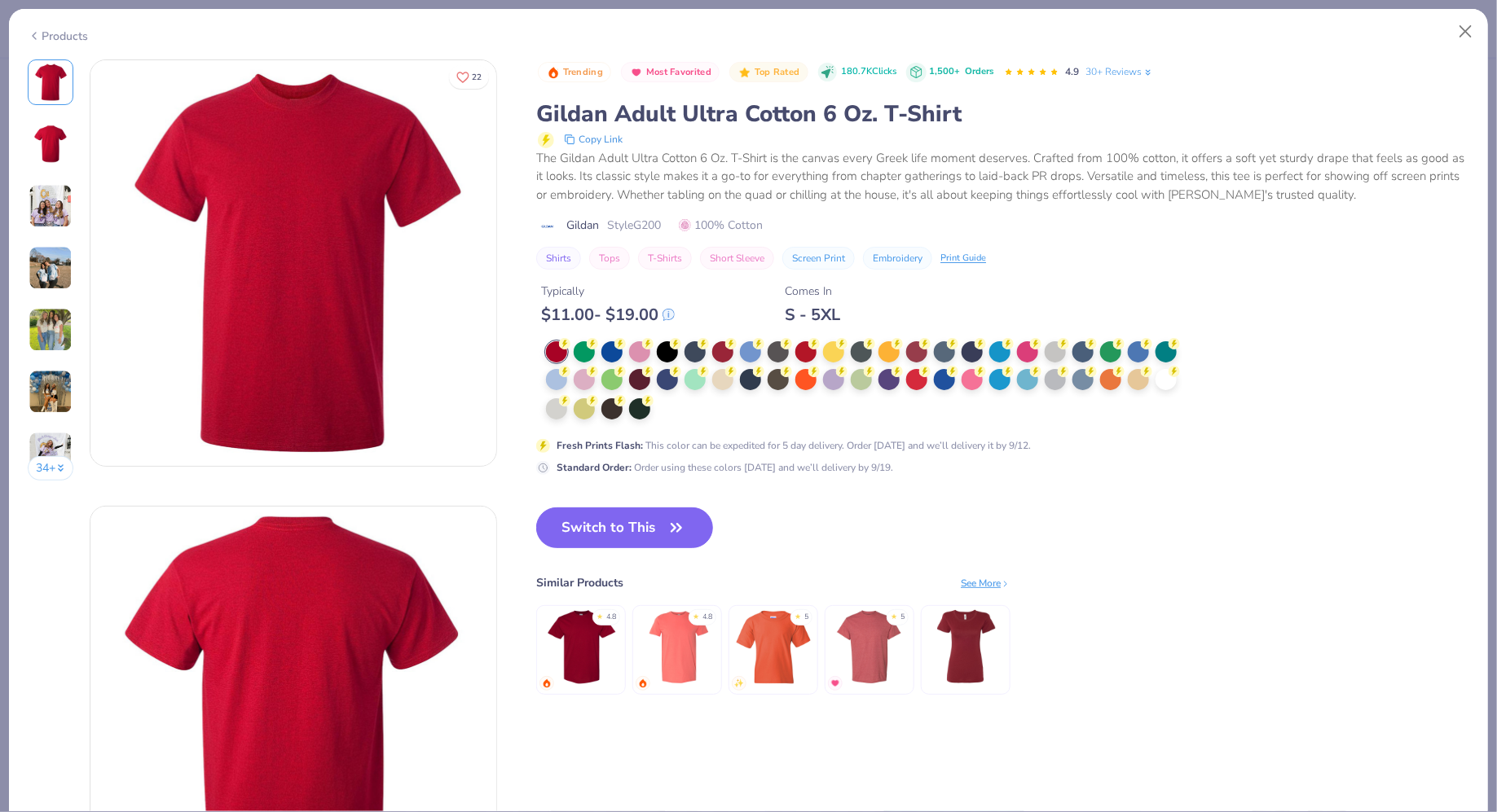
click at [659, 408] on div at bounding box center [867, 381] width 642 height 79
click at [664, 404] on div at bounding box center [867, 381] width 642 height 79
click at [1166, 381] on div at bounding box center [1166, 377] width 22 height 22
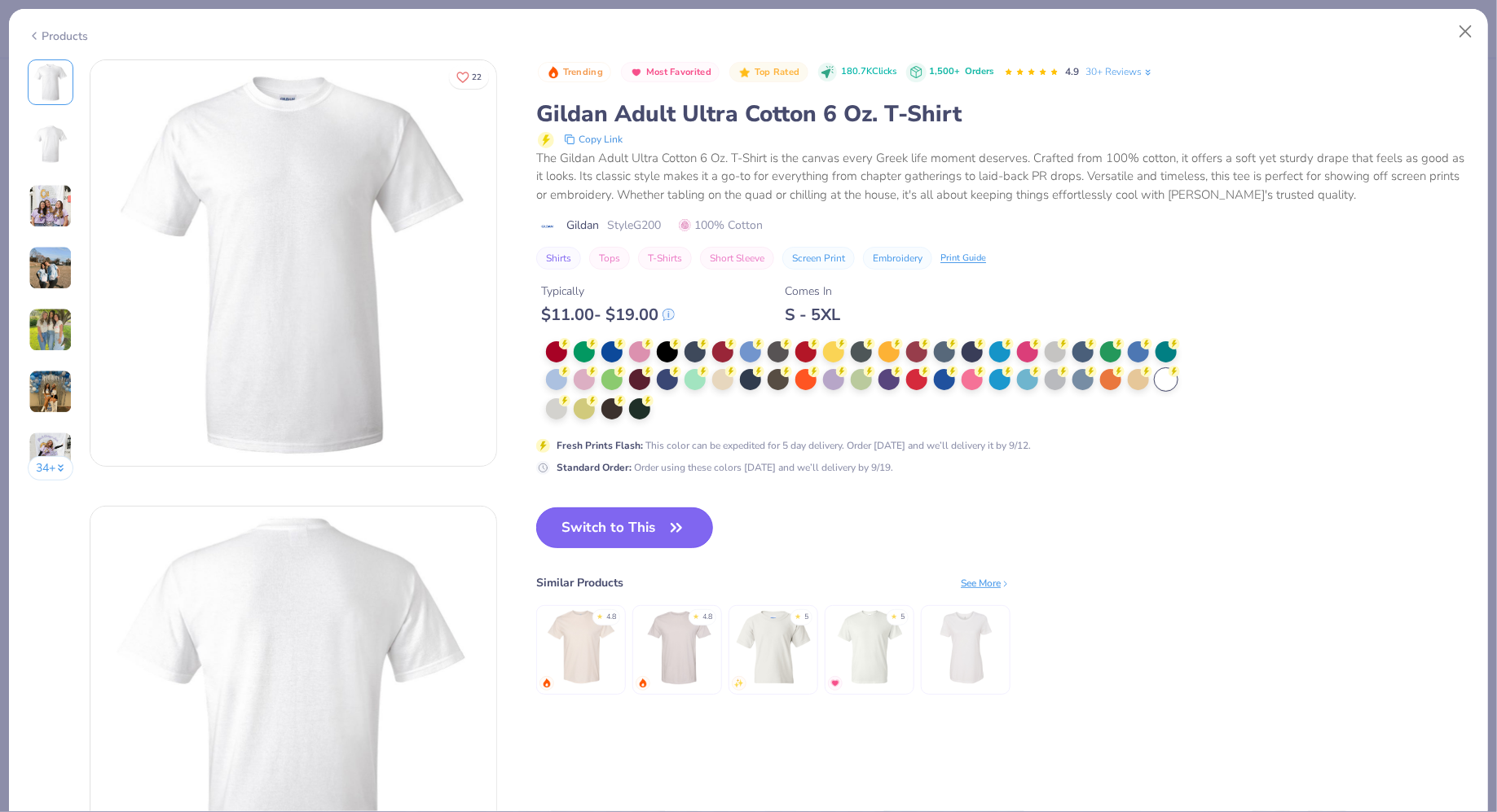
click at [621, 534] on button "Switch to This" at bounding box center [625, 528] width 177 height 41
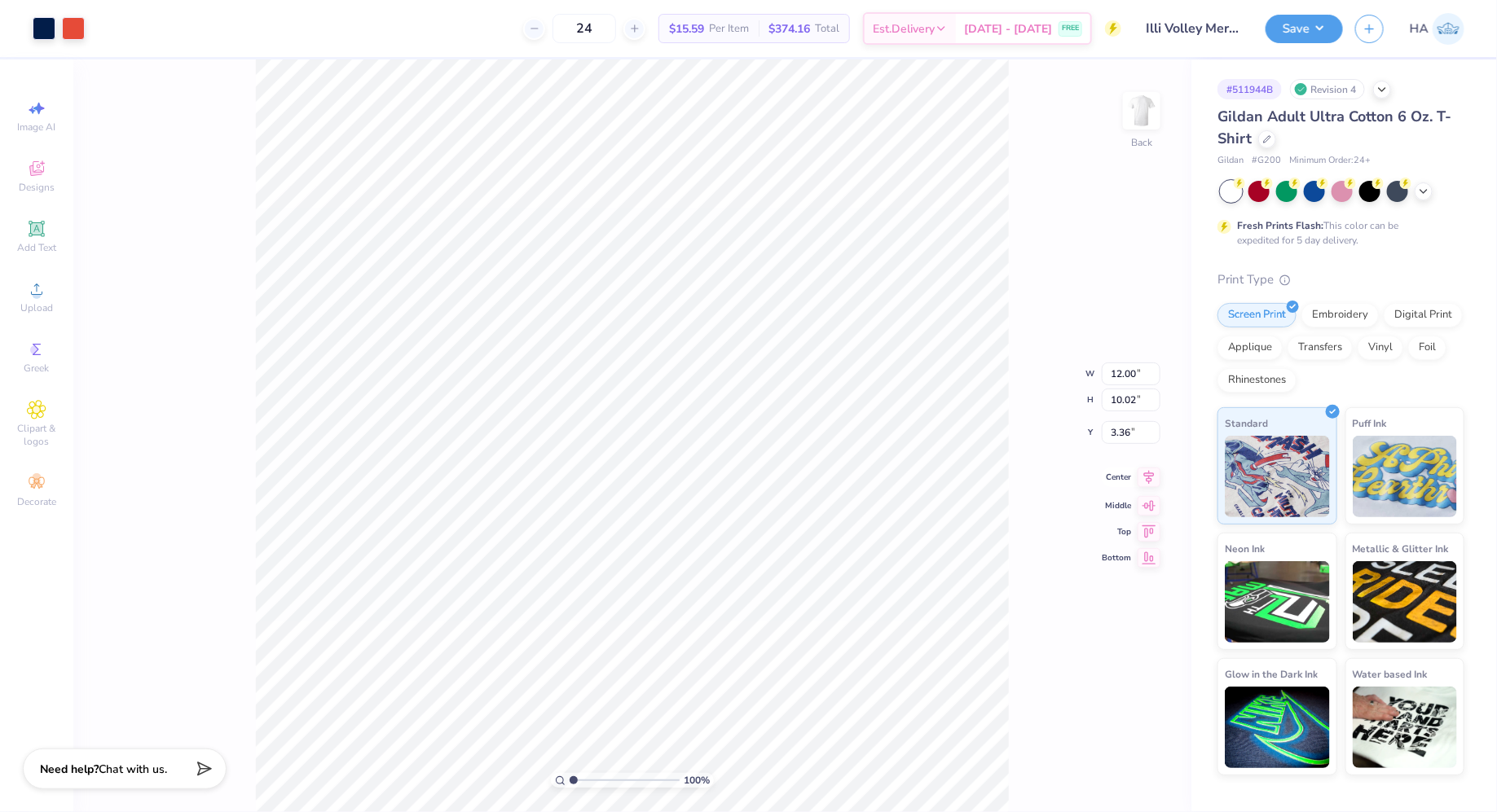
click at [1156, 477] on icon at bounding box center [1149, 477] width 22 height 20
click at [1115, 416] on input "3.36" at bounding box center [1131, 419] width 59 height 22
type input "3.00"
click at [1322, 18] on button "Save" at bounding box center [1305, 26] width 78 height 29
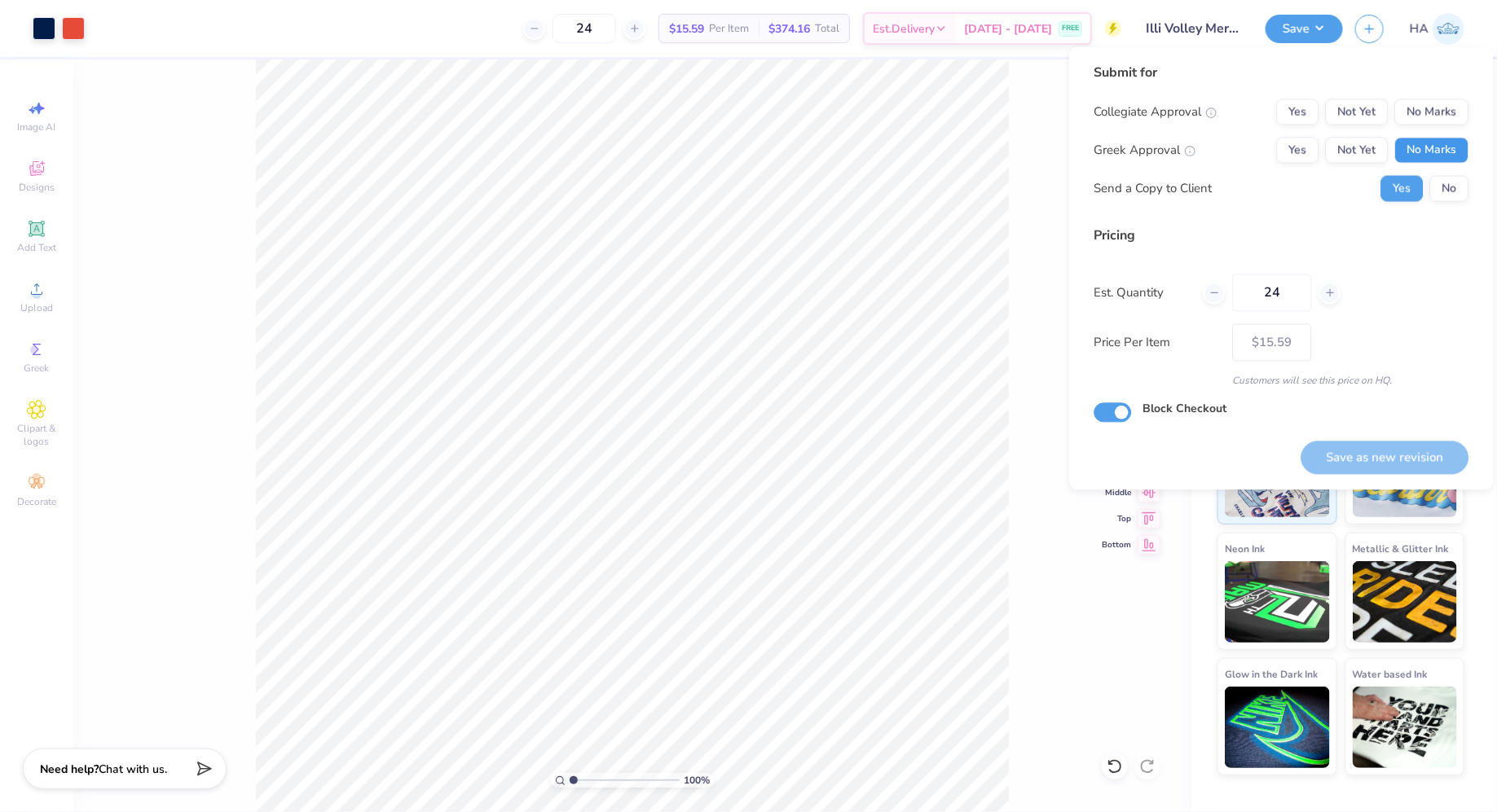
click at [1436, 142] on button "No Marks" at bounding box center [1432, 150] width 74 height 26
click at [1436, 104] on button "No Marks" at bounding box center [1432, 112] width 74 height 26
click at [1347, 464] on button "Save as new revision" at bounding box center [1386, 457] width 168 height 34
type input "– –"
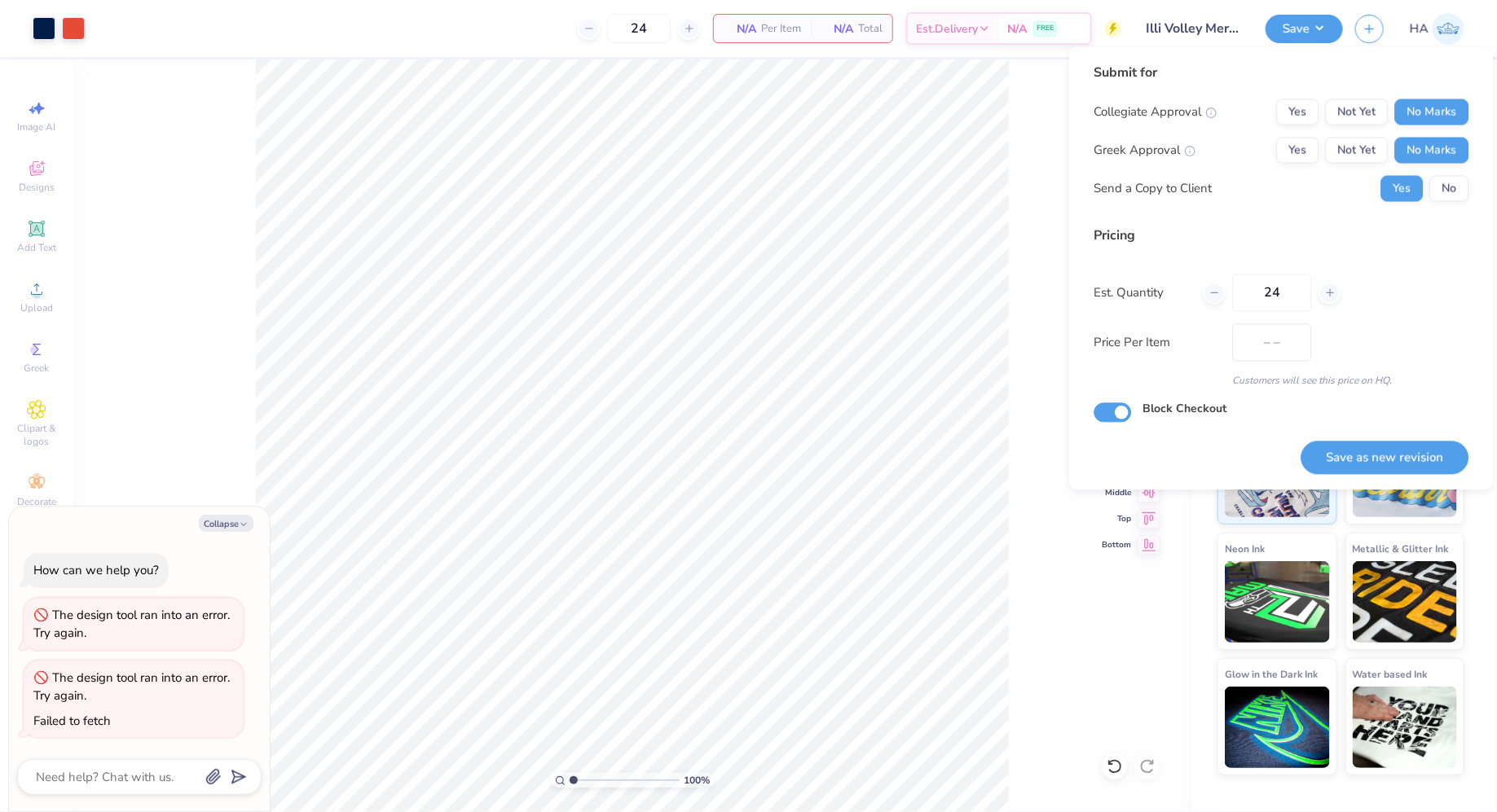
type textarea "x"
click at [1379, 457] on button "Save as new revision" at bounding box center [1386, 457] width 168 height 34
type input "$15.59"
type textarea "x"
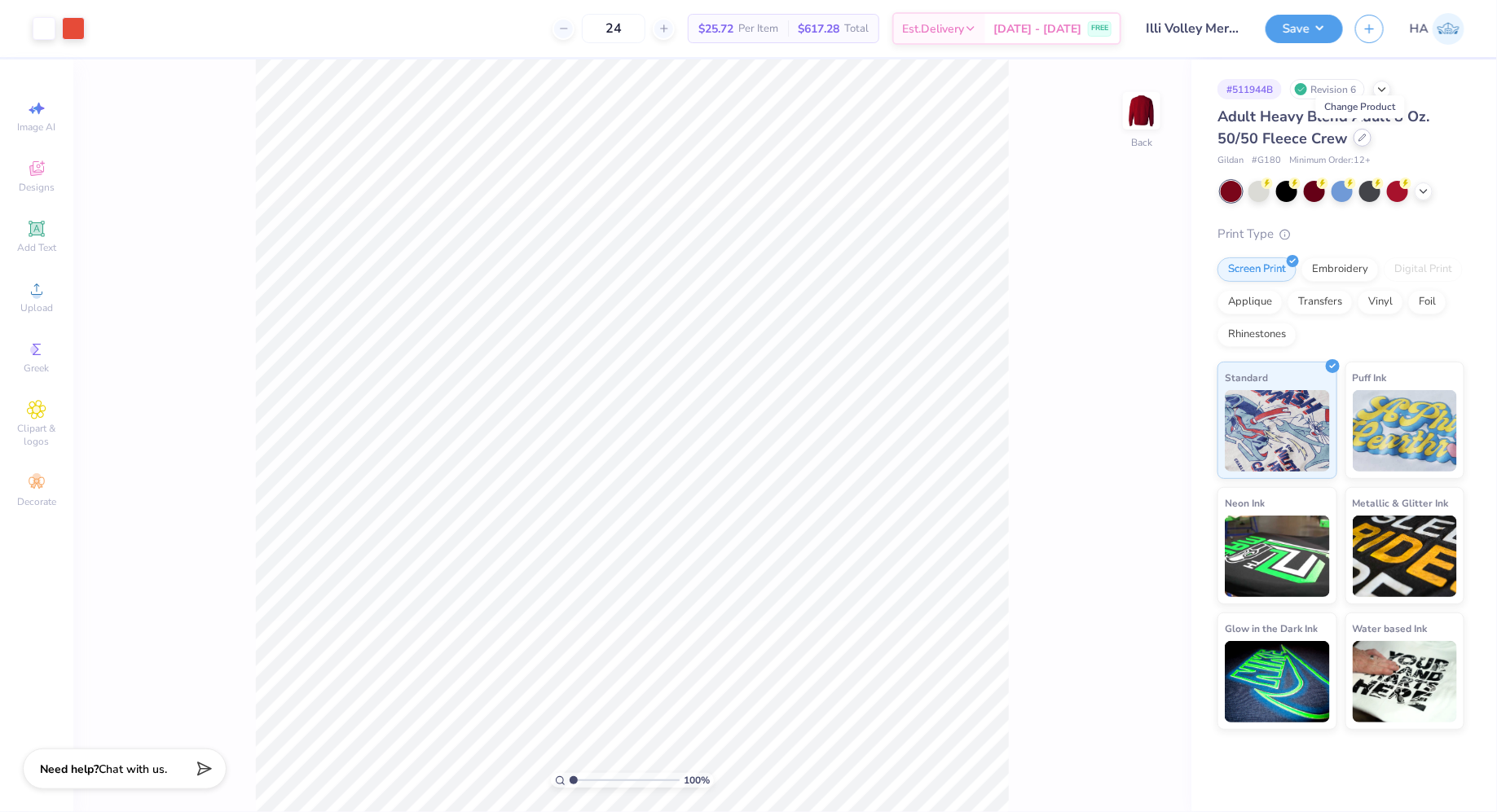
click at [1366, 142] on div at bounding box center [1362, 137] width 18 height 18
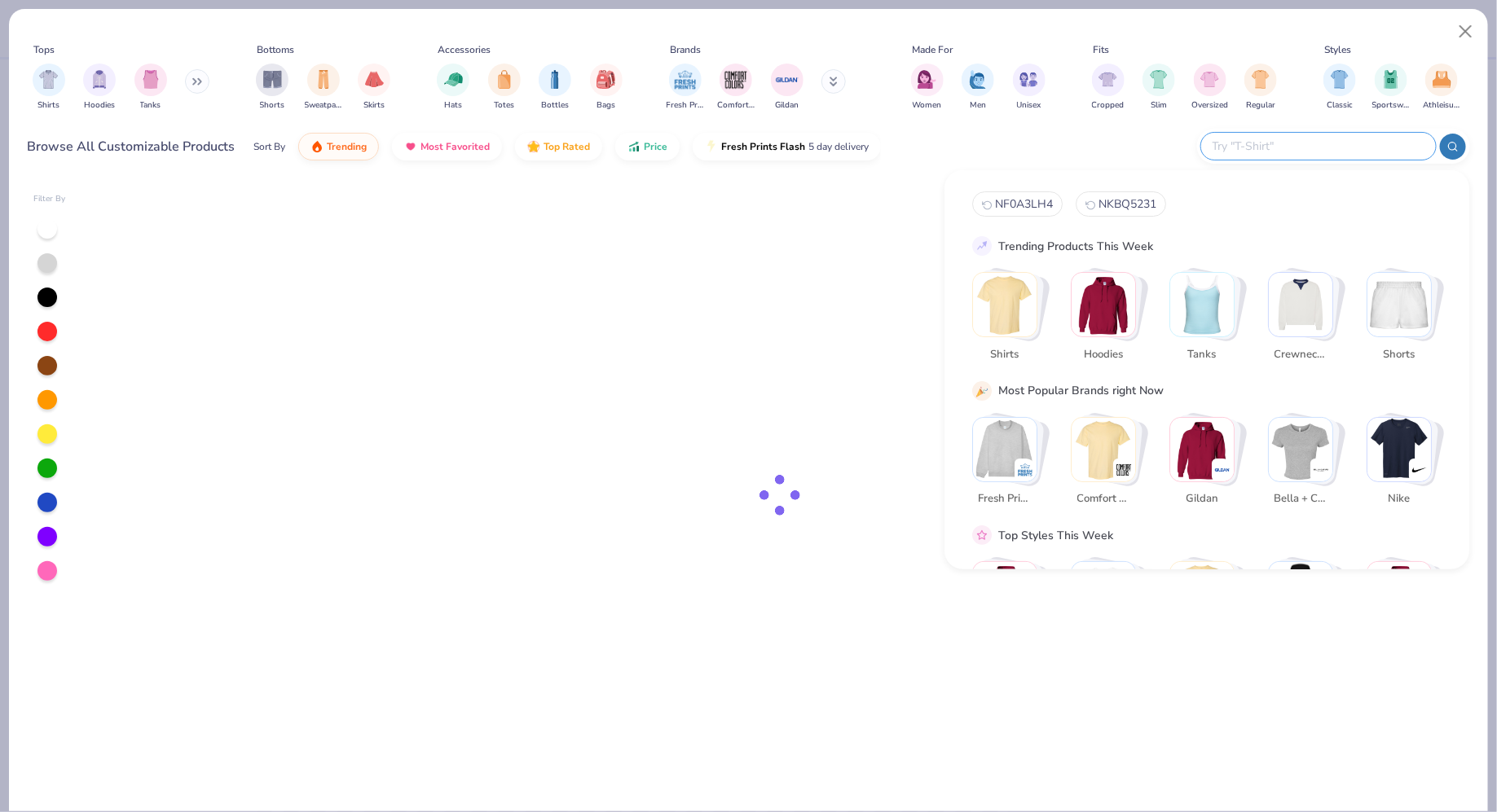
click at [1360, 147] on input "text" at bounding box center [1317, 146] width 213 height 19
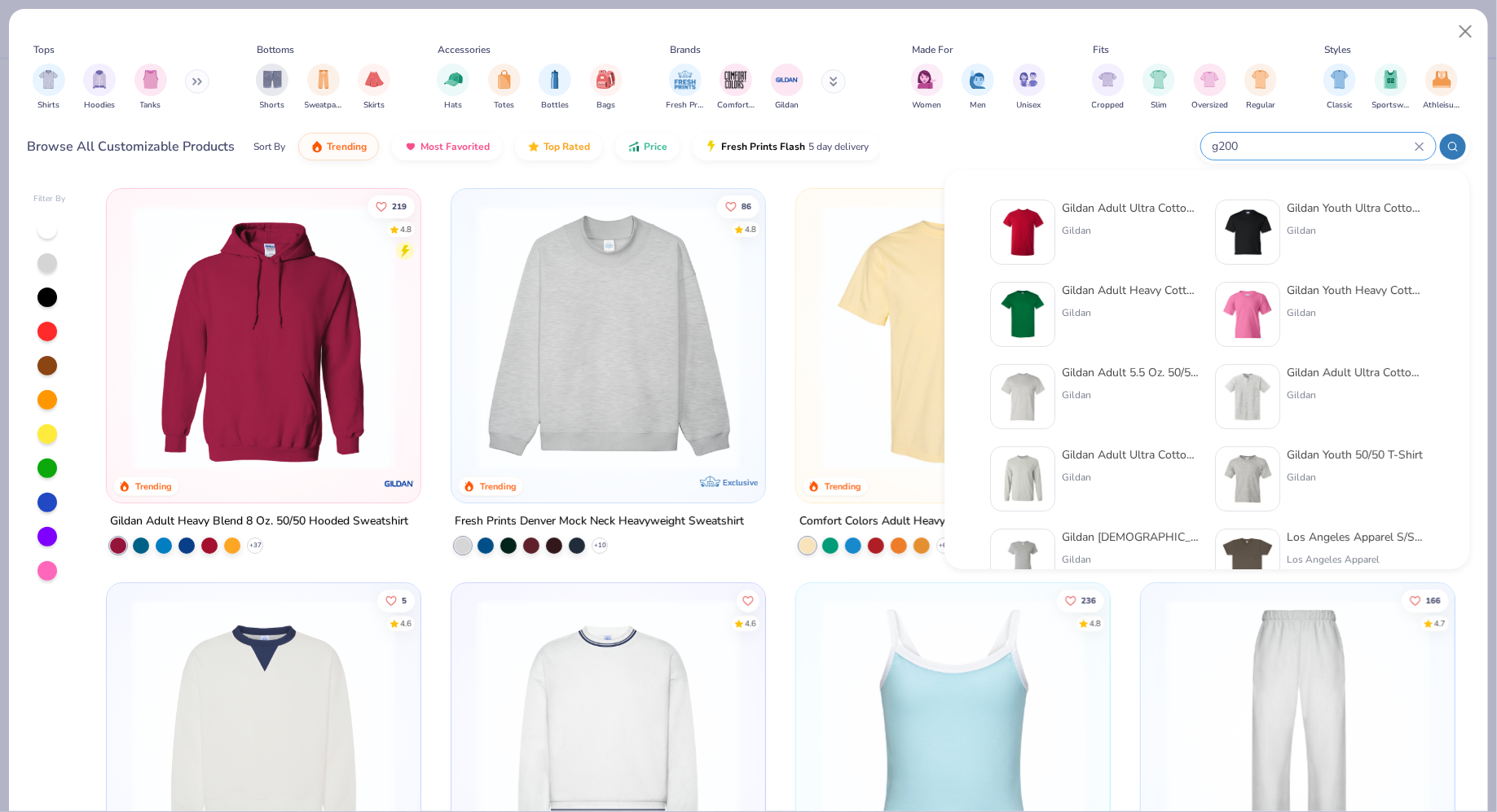
type input "g200"
click at [1109, 211] on div "Gildan Adult Ultra Cotton 6 Oz. T-Shirt" at bounding box center [1131, 208] width 137 height 17
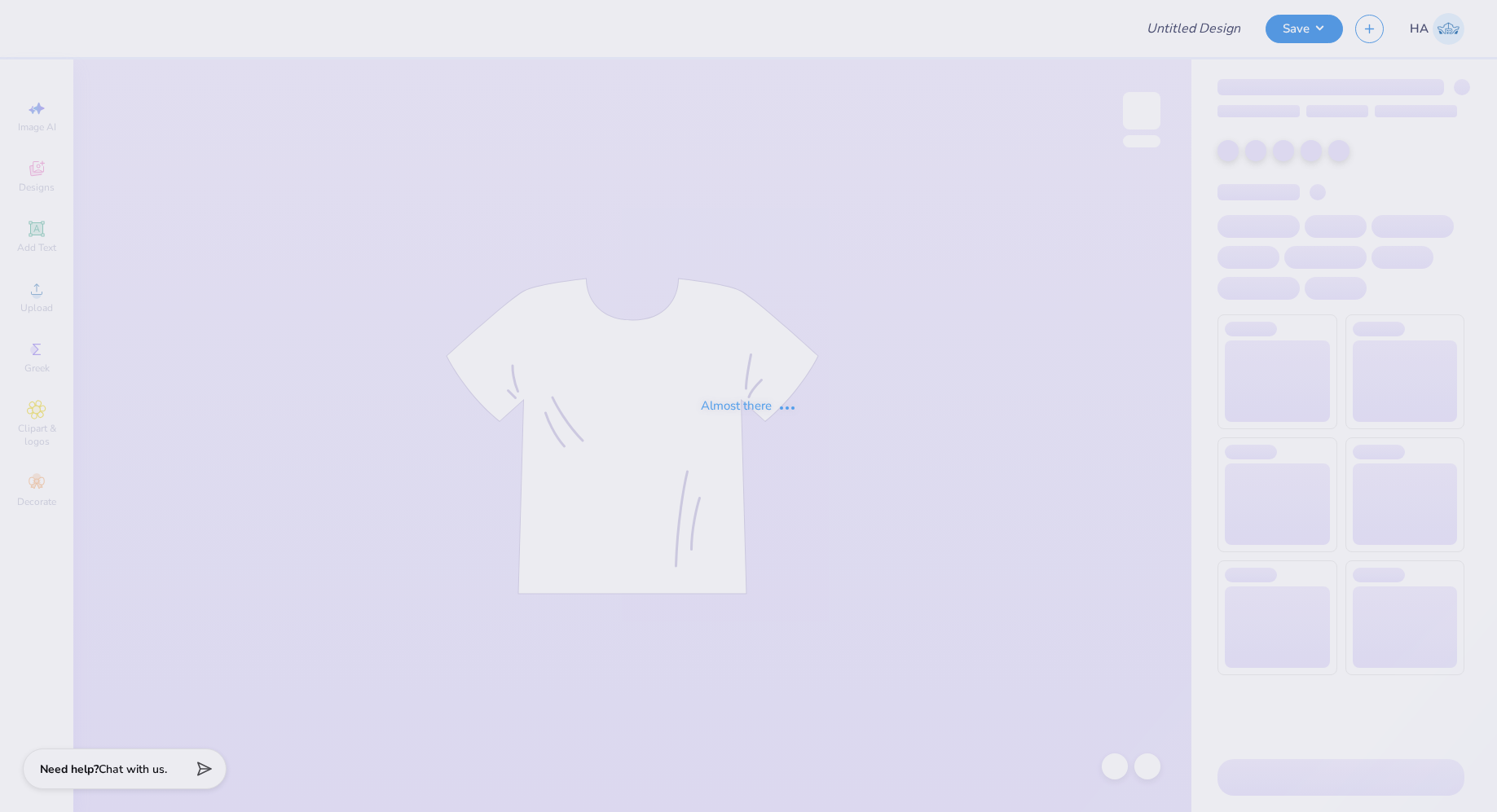
type input "Illi Volley Merch!"
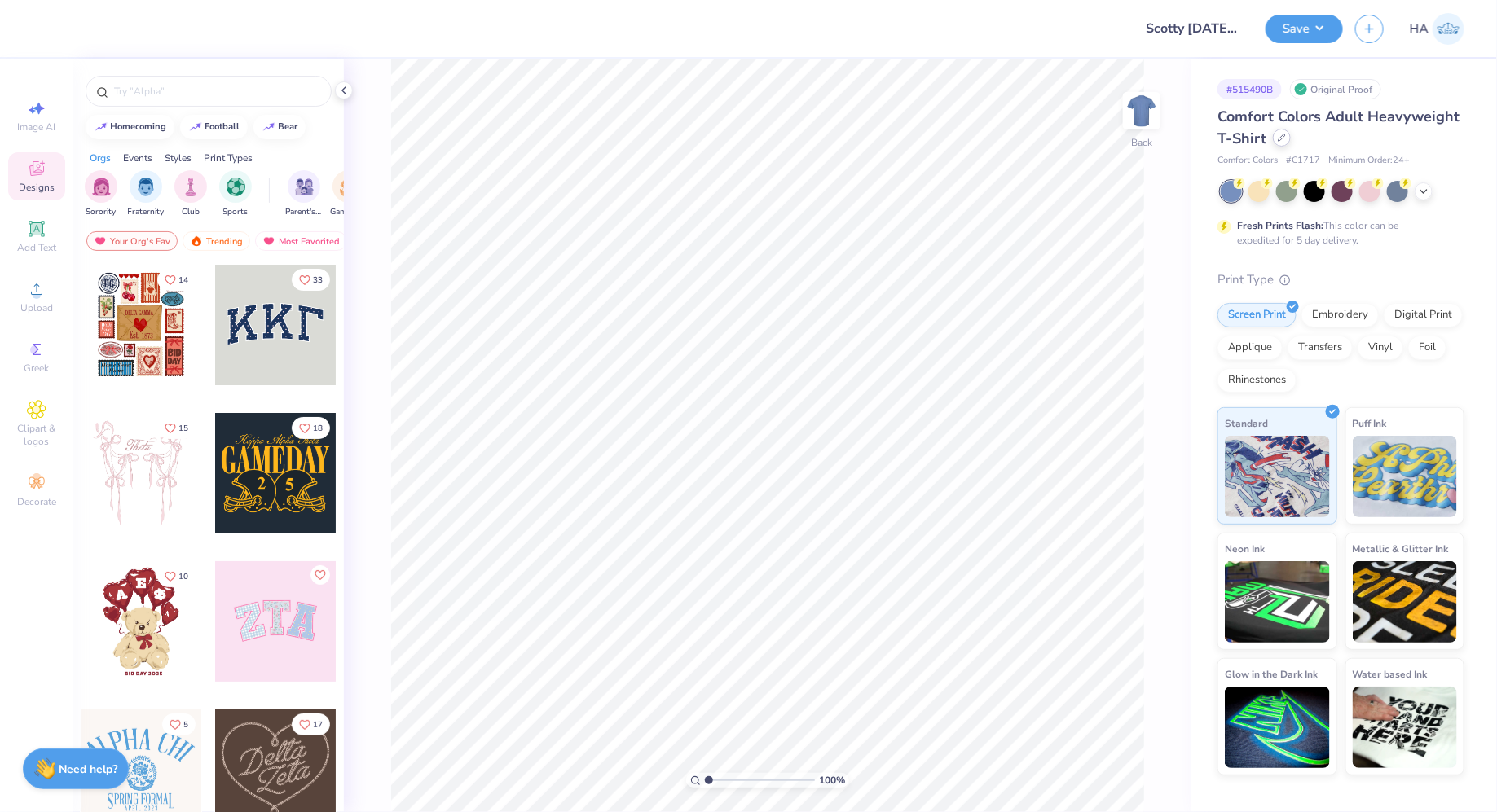
click at [1285, 136] on div at bounding box center [1282, 137] width 18 height 18
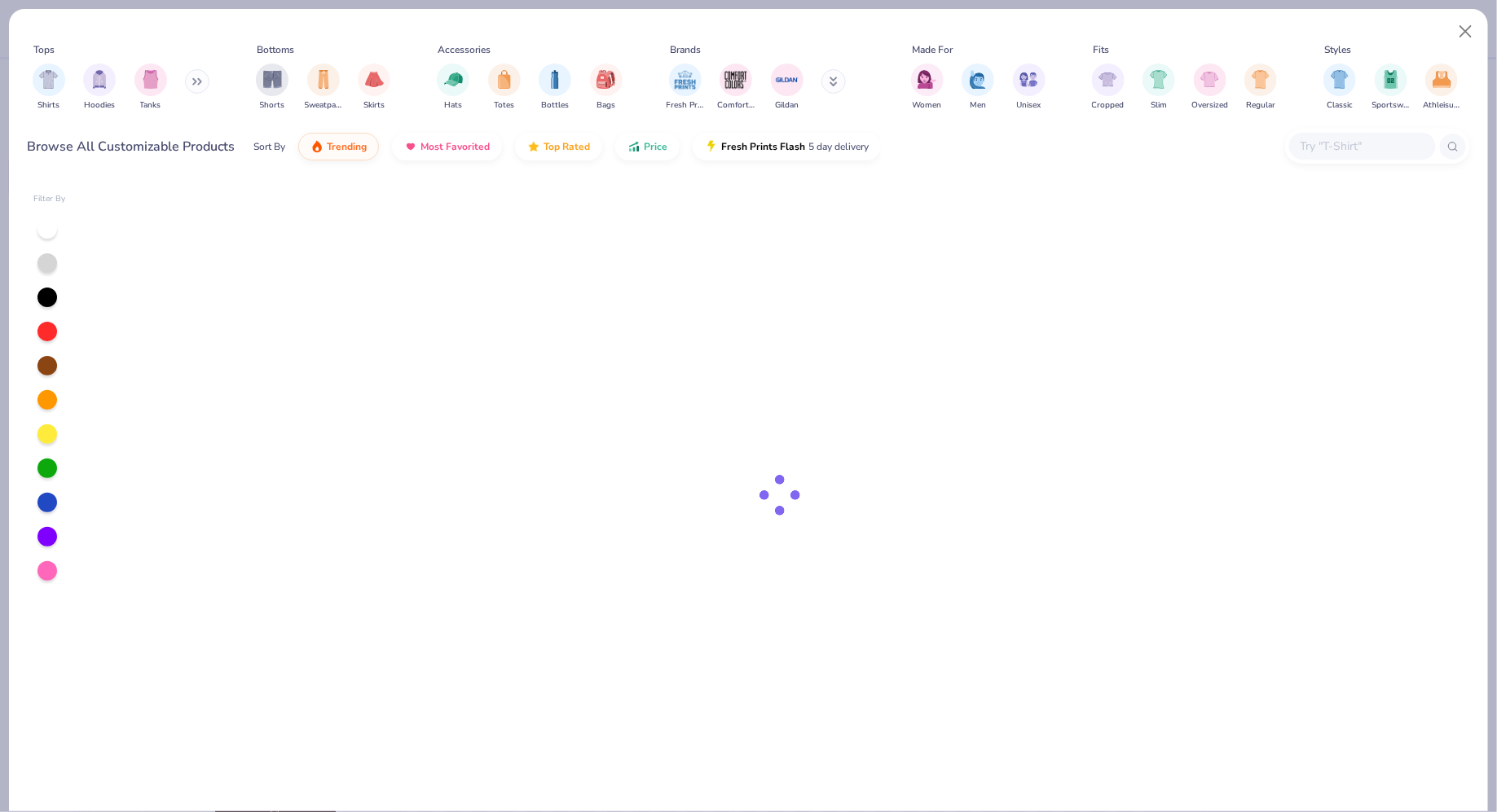
click at [1311, 158] on div at bounding box center [1363, 146] width 147 height 27
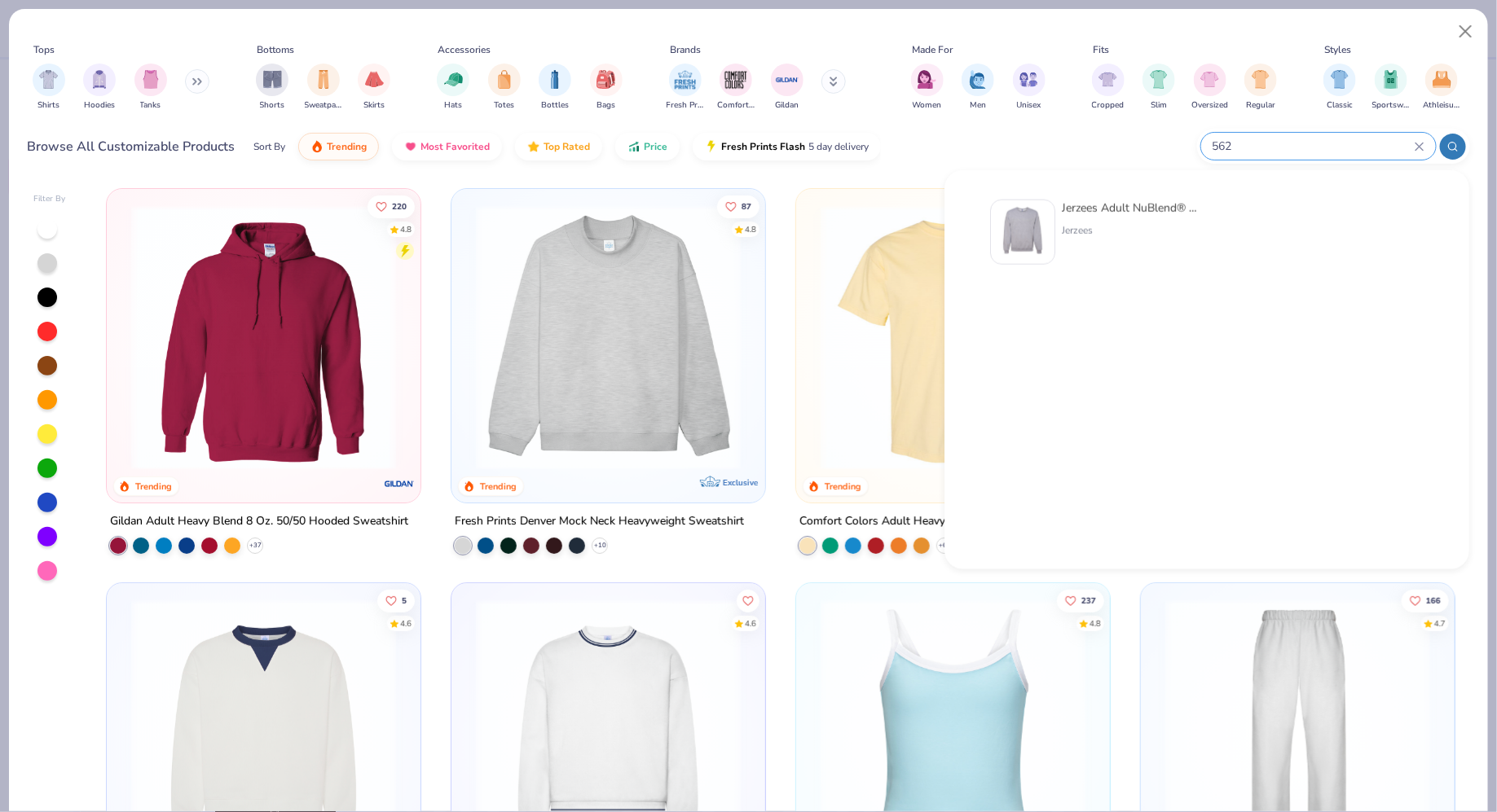
type input "562"
click at [1110, 224] on div "Jerzees" at bounding box center [1131, 230] width 137 height 15
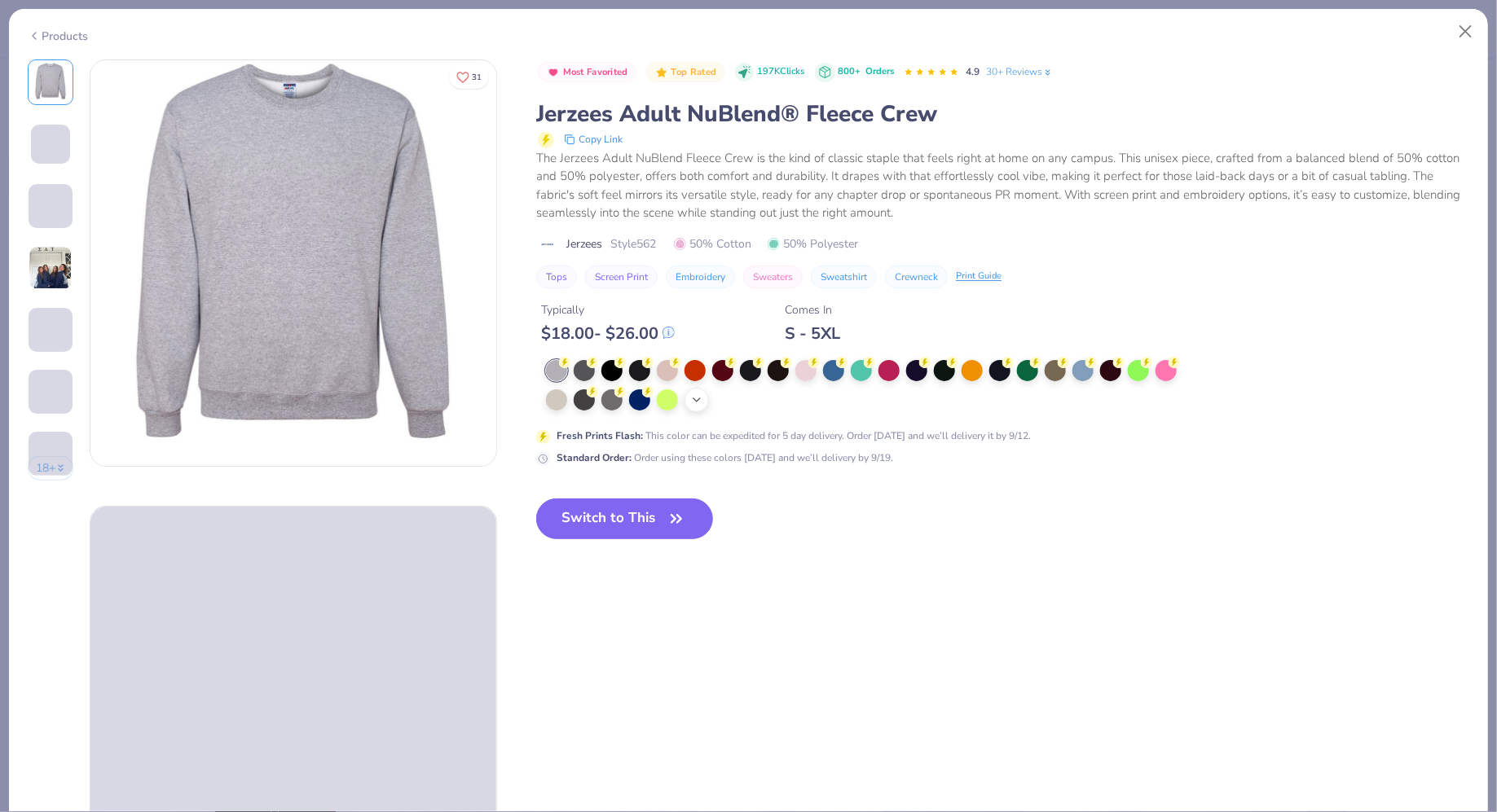
click at [698, 398] on icon at bounding box center [697, 399] width 13 height 13
